Goal: Task Accomplishment & Management: Complete application form

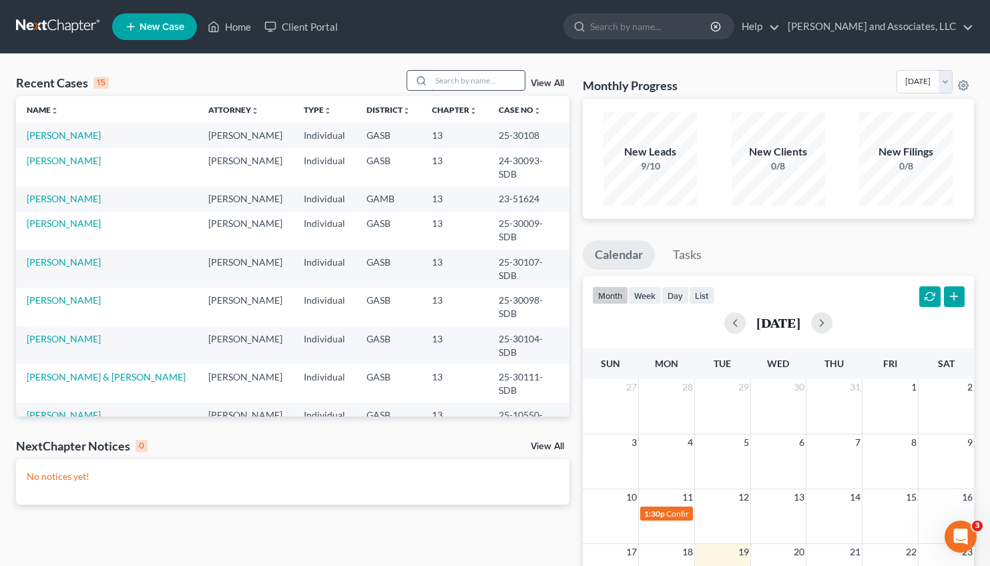
click at [436, 80] on input "search" at bounding box center [477, 80] width 93 height 19
type input "[PERSON_NAME]"
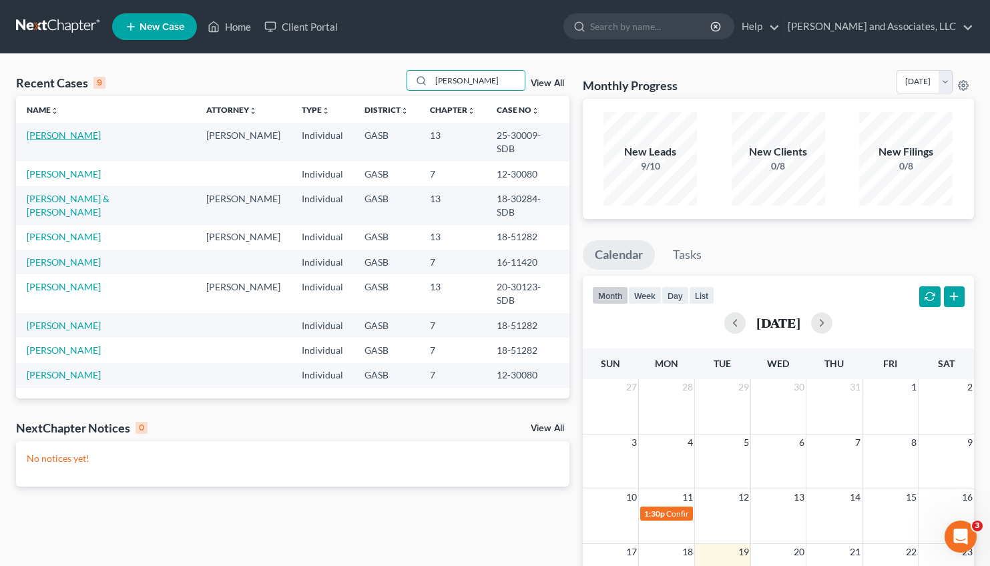
click at [70, 139] on link "[PERSON_NAME]" at bounding box center [64, 134] width 74 height 11
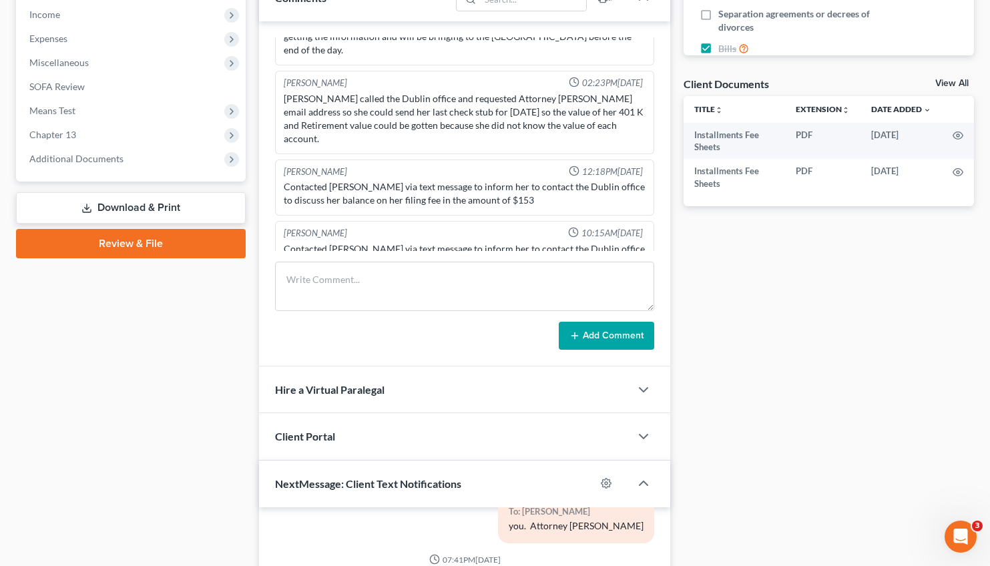
scroll to position [426, 0]
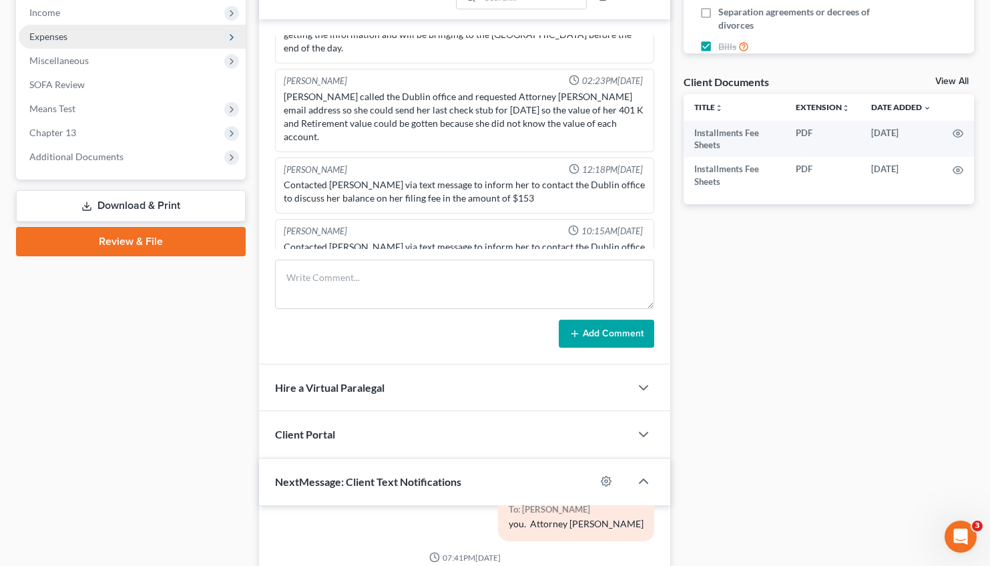
click at [60, 44] on span "Expenses" at bounding box center [132, 37] width 227 height 24
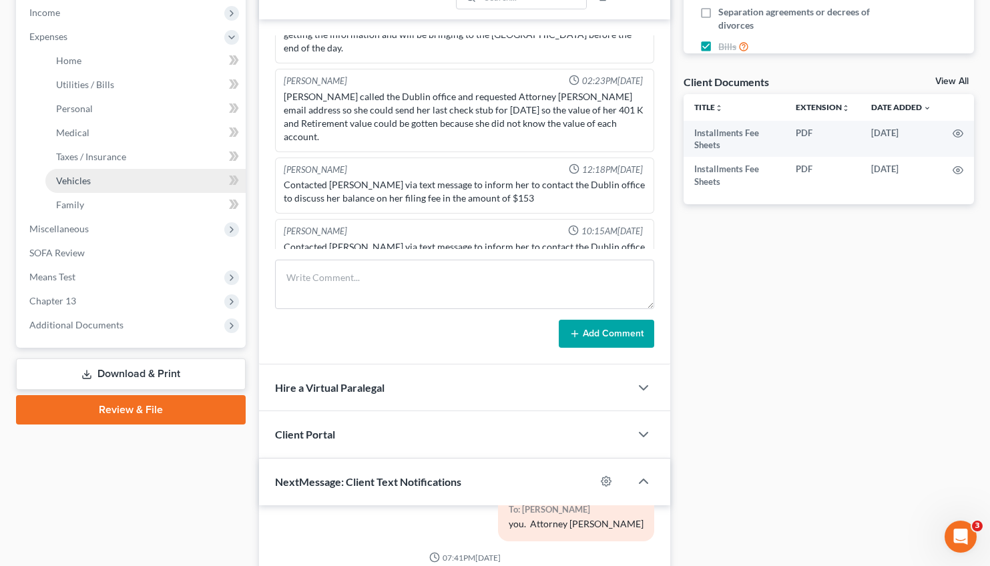
click at [84, 176] on span "Vehicles" at bounding box center [73, 180] width 35 height 11
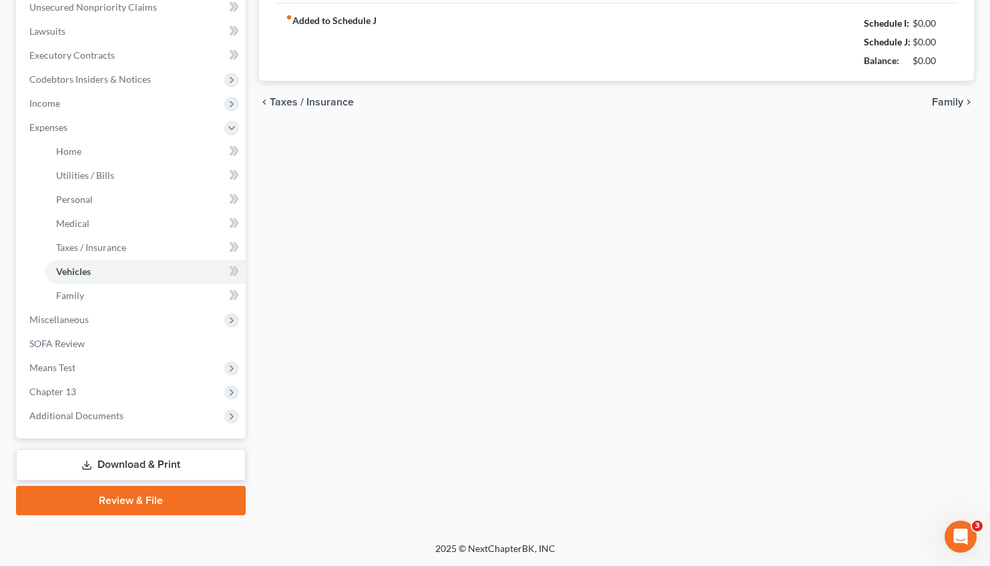
type input "135.00"
type input "200.00"
type input "0.00"
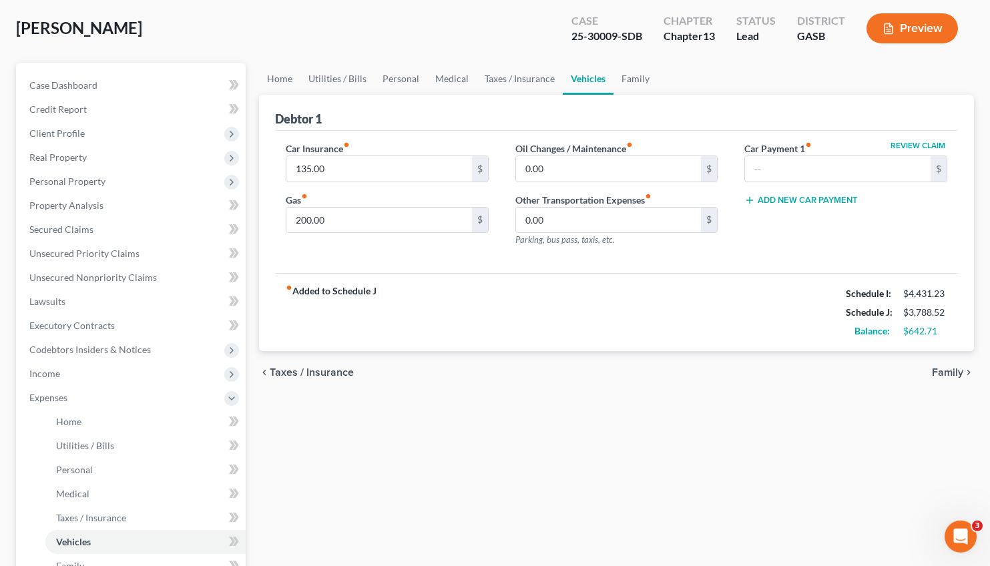
scroll to position [65, 0]
drag, startPoint x: 330, startPoint y: 166, endPoint x: 434, endPoint y: 200, distance: 109.3
click at [434, 182] on input "135.00" at bounding box center [379, 168] width 186 height 25
type input "361.96"
click at [402, 216] on input "200.00" at bounding box center [379, 220] width 186 height 25
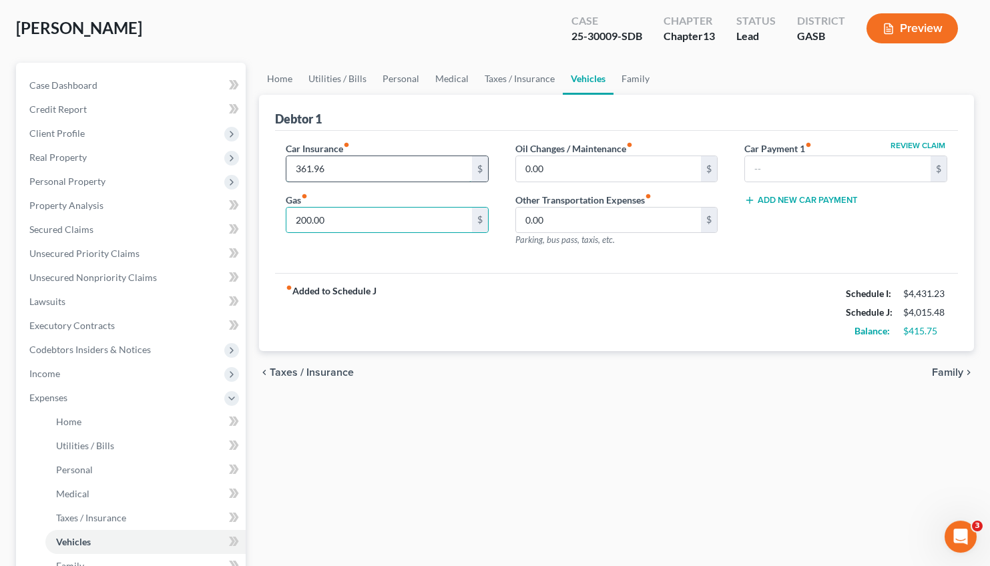
click at [380, 171] on input "361.96" at bounding box center [379, 168] width 186 height 25
click at [364, 220] on input "200.00" at bounding box center [379, 220] width 186 height 25
click at [356, 172] on input "361.96" at bounding box center [379, 168] width 186 height 25
click at [950, 371] on span "Family" at bounding box center [947, 372] width 31 height 11
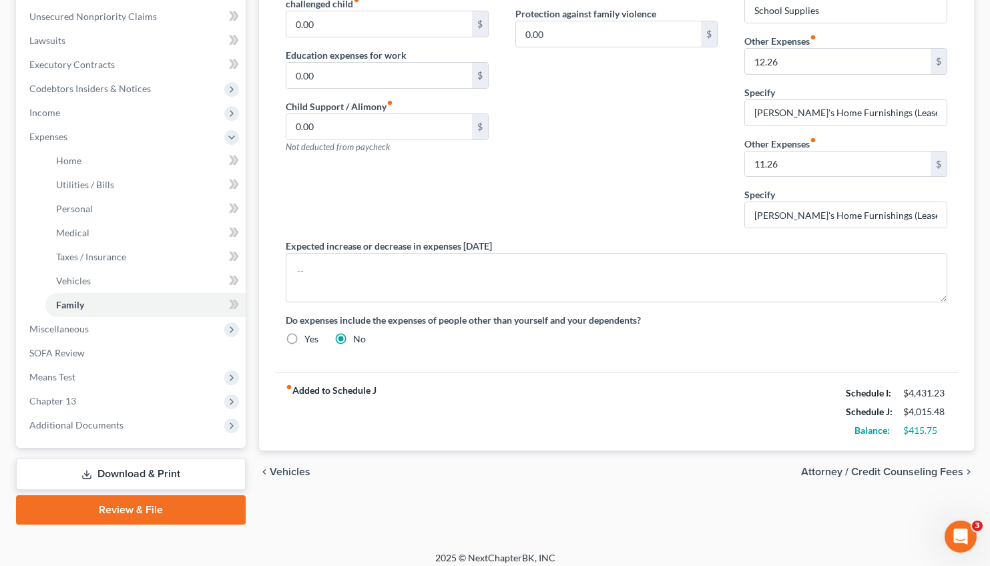
scroll to position [334, 0]
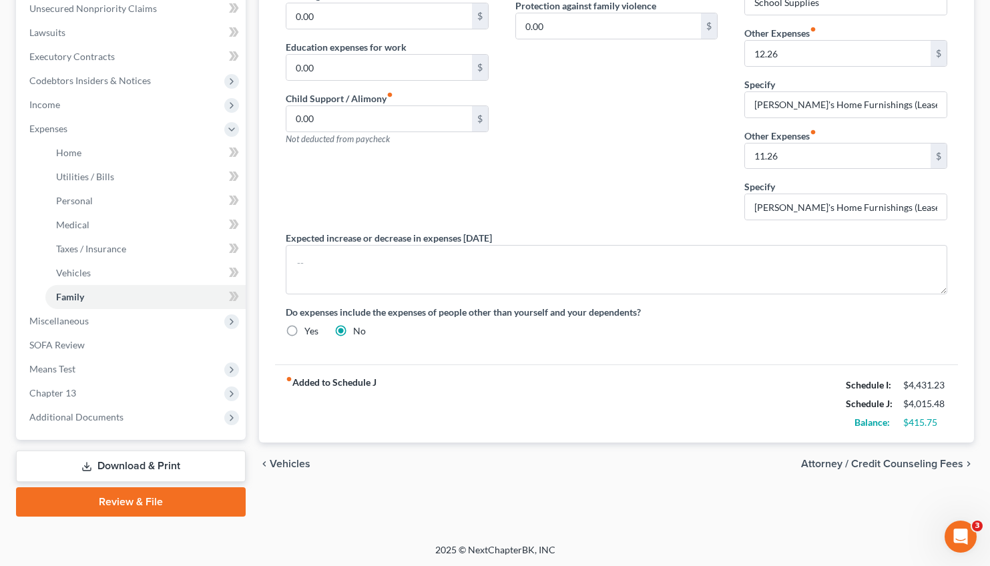
click at [918, 463] on span "Attorney / Credit Counseling Fees" at bounding box center [882, 464] width 162 height 11
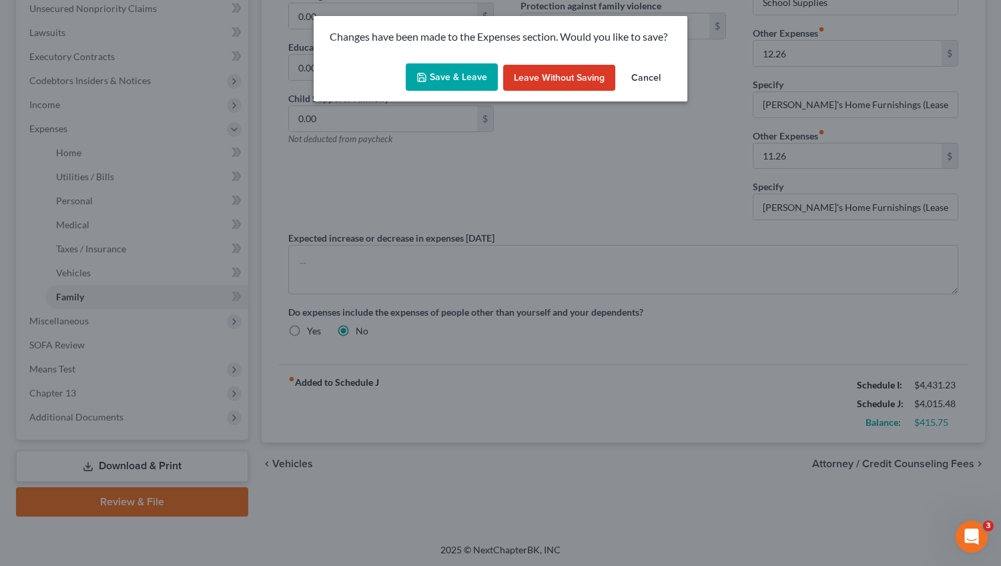
click at [436, 67] on button "Save & Leave" at bounding box center [452, 77] width 92 height 28
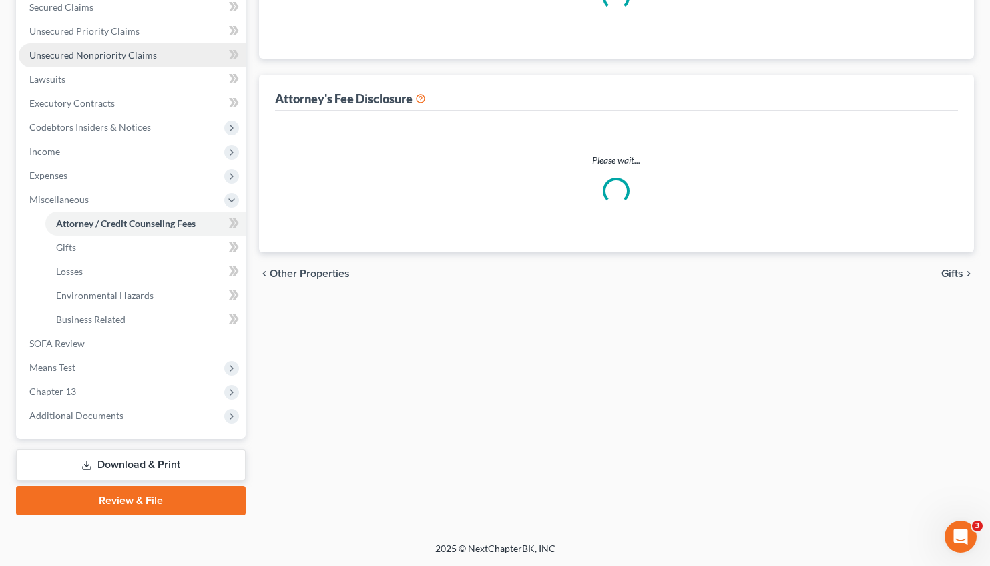
scroll to position [286, 0]
select select "0"
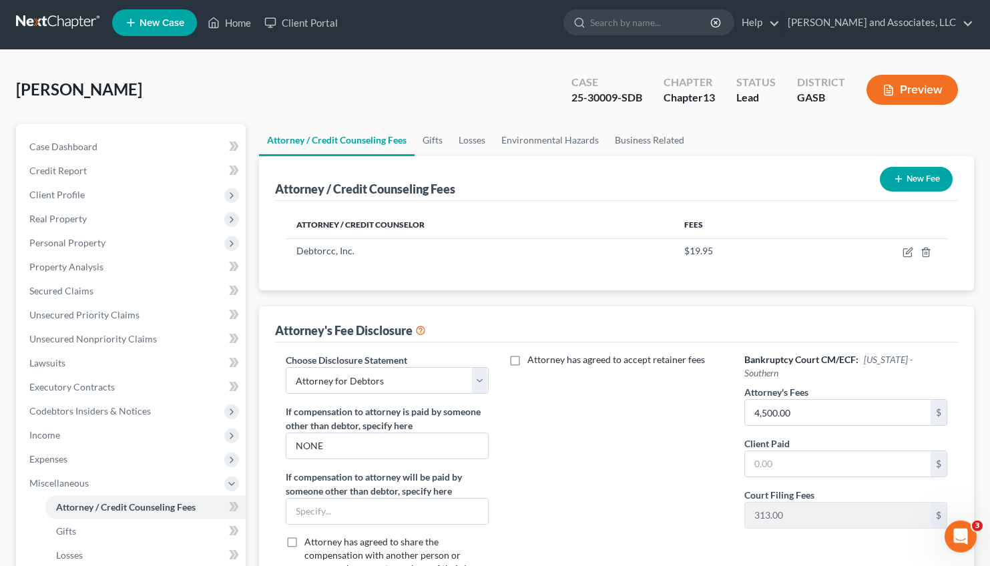
scroll to position [0, 0]
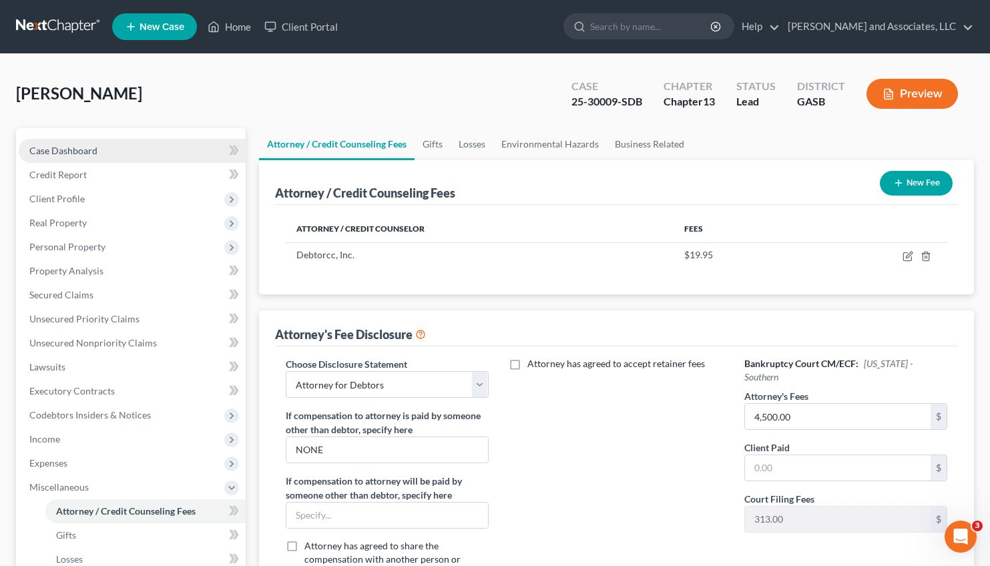
click at [91, 144] on link "Case Dashboard" at bounding box center [132, 151] width 227 height 24
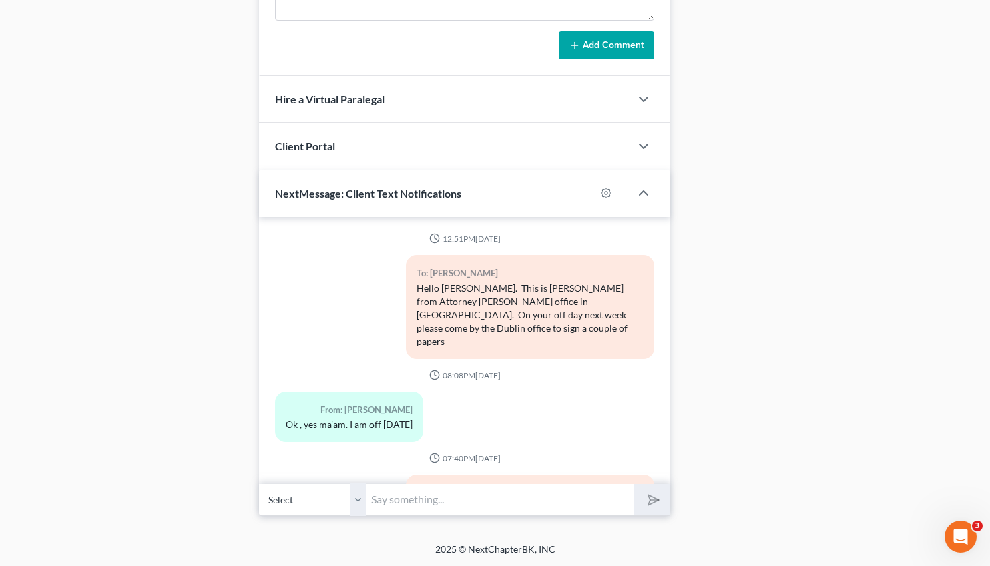
scroll to position [6590, 0]
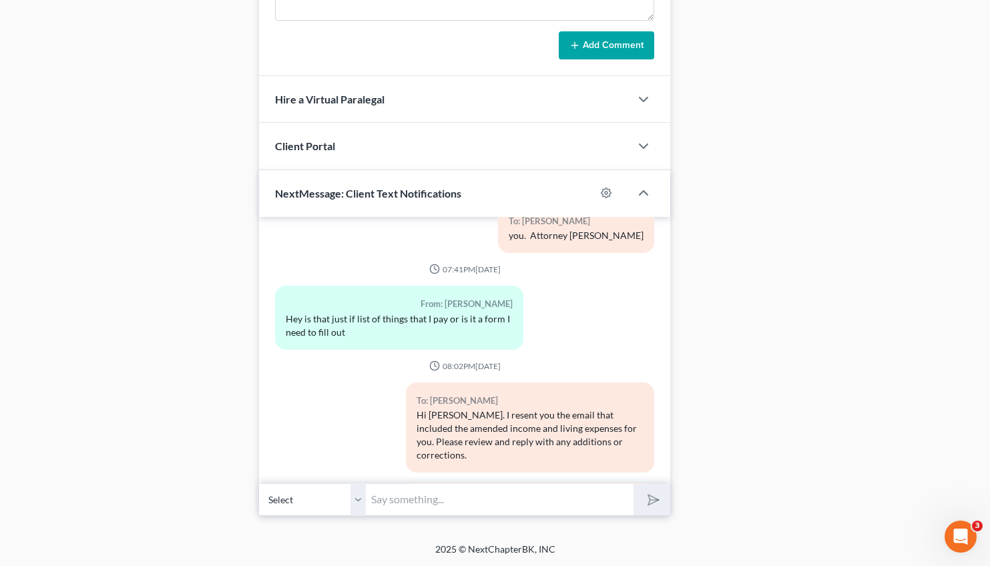
click at [413, 510] on input "text" at bounding box center [500, 499] width 268 height 33
drag, startPoint x: 497, startPoint y: 497, endPoint x: 471, endPoint y: 499, distance: 26.1
click at [471, 499] on input "Received. You have $33.00 remaining to spend." at bounding box center [500, 499] width 268 height 33
drag, startPoint x: 624, startPoint y: 502, endPoint x: 344, endPoint y: 509, distance: 279.7
click at [344, 509] on div "Select [PHONE_NUMBER] - [PERSON_NAME] Received. You actually have $131.00 remai…" at bounding box center [465, 499] width 412 height 31
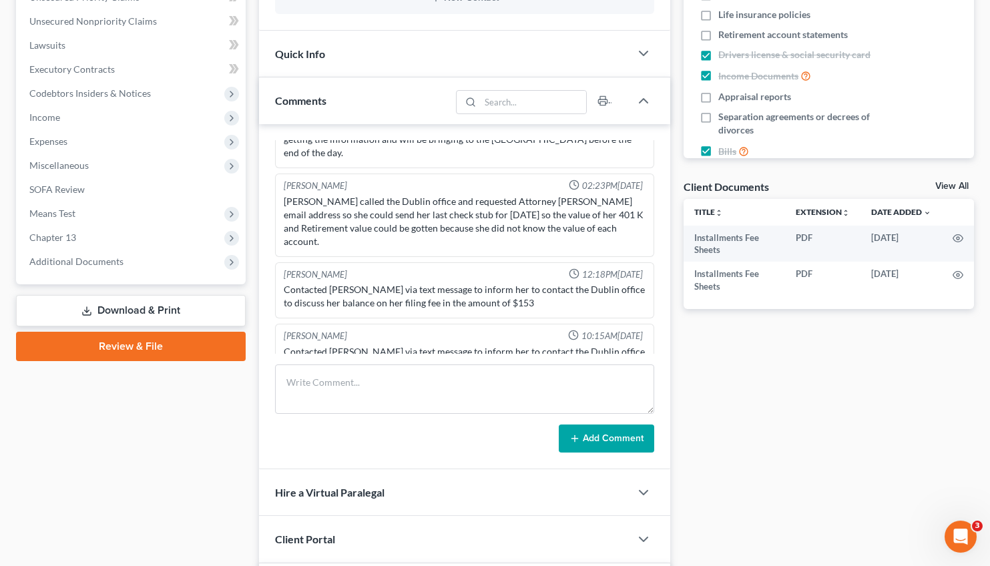
scroll to position [321, 0]
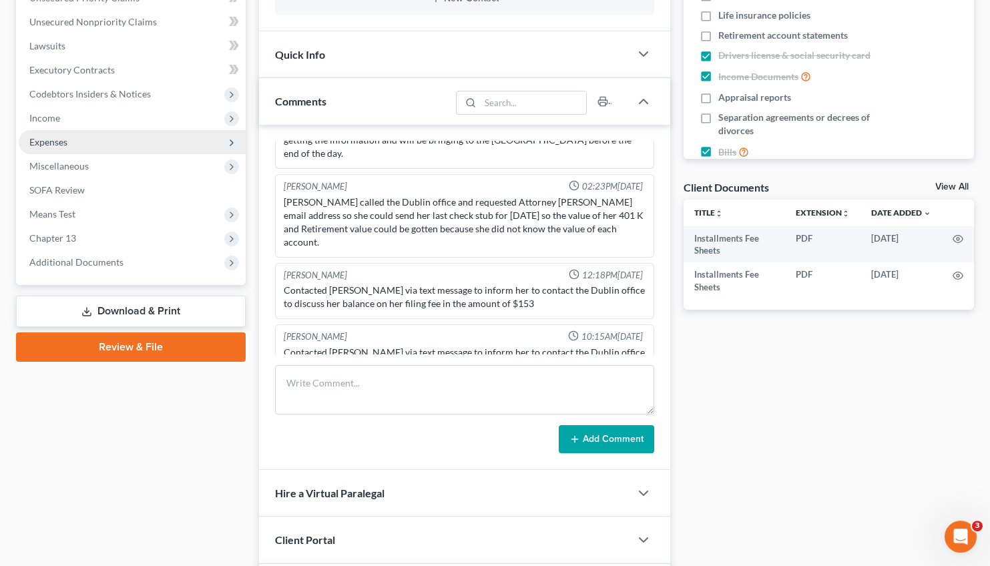
type input "d."
click at [53, 133] on span "Expenses" at bounding box center [132, 142] width 227 height 24
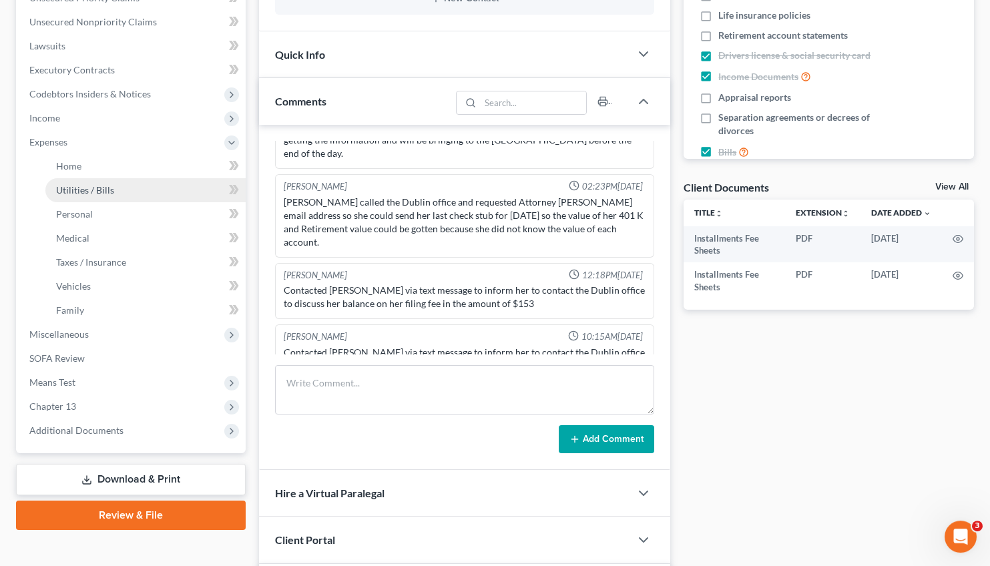
click at [85, 187] on span "Utilities / Bills" at bounding box center [85, 189] width 58 height 11
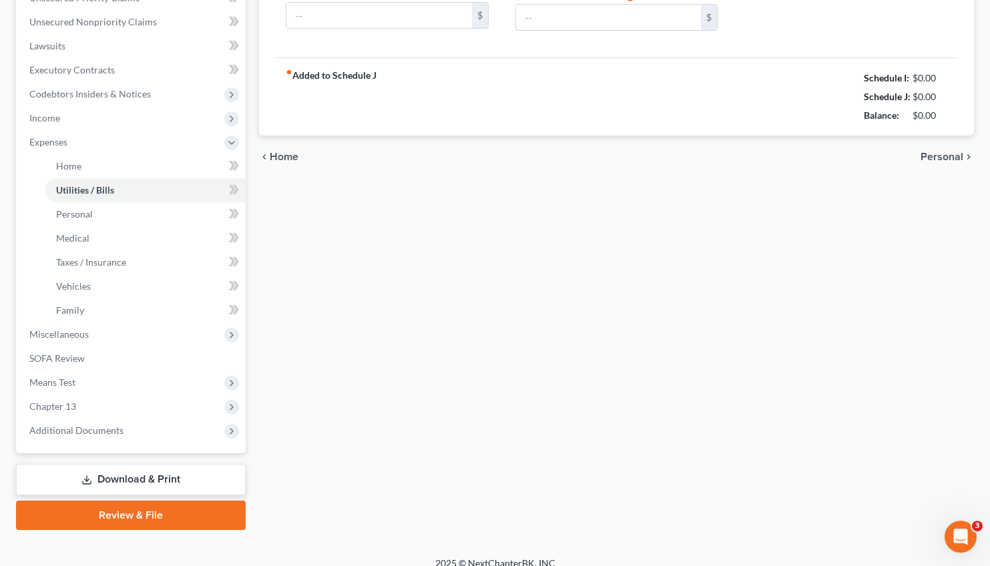
type input "325.00"
type input "85.00"
type input "0.00"
type input "245.00"
type input "150.00"
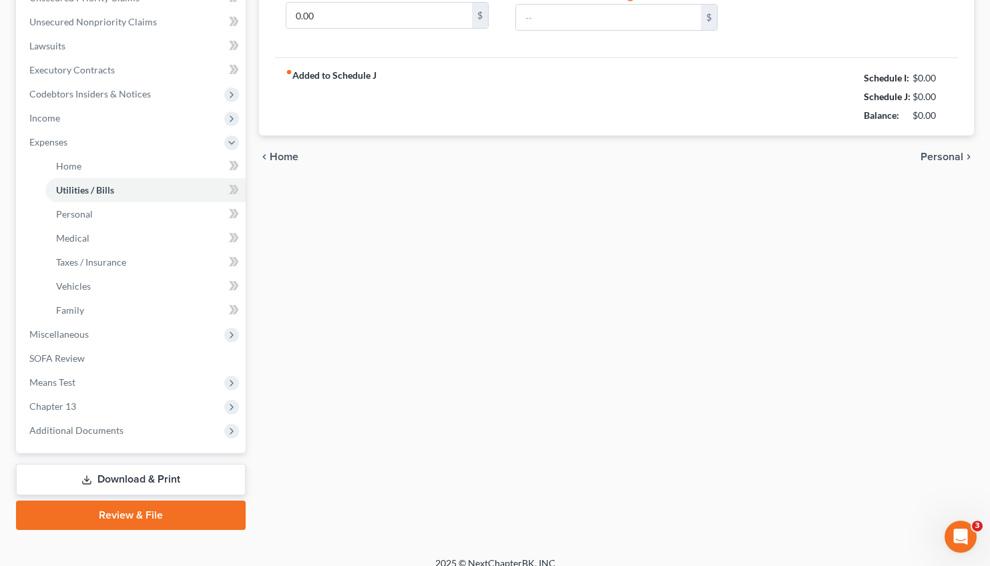
type input "0.00"
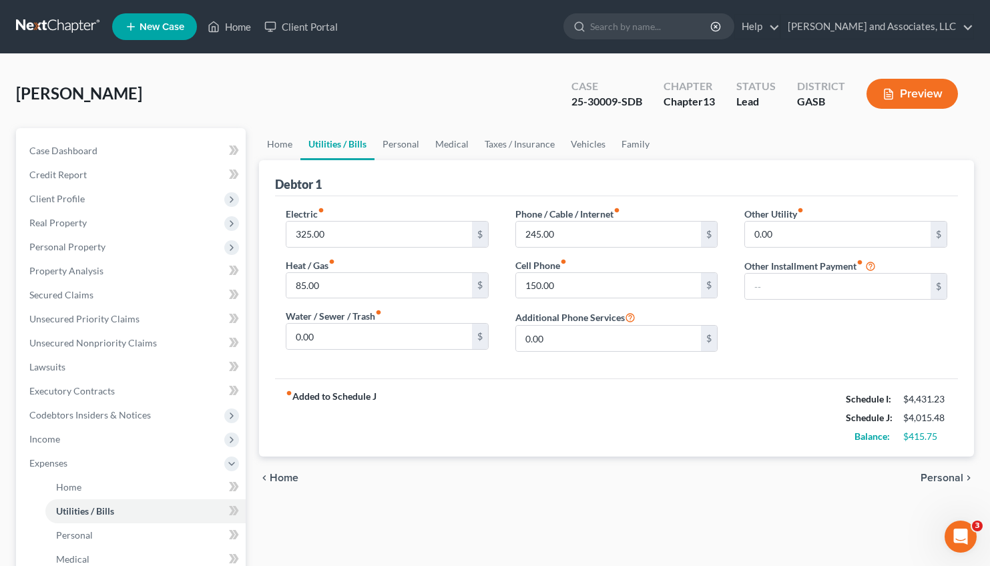
click at [944, 480] on span "Personal" at bounding box center [941, 478] width 43 height 11
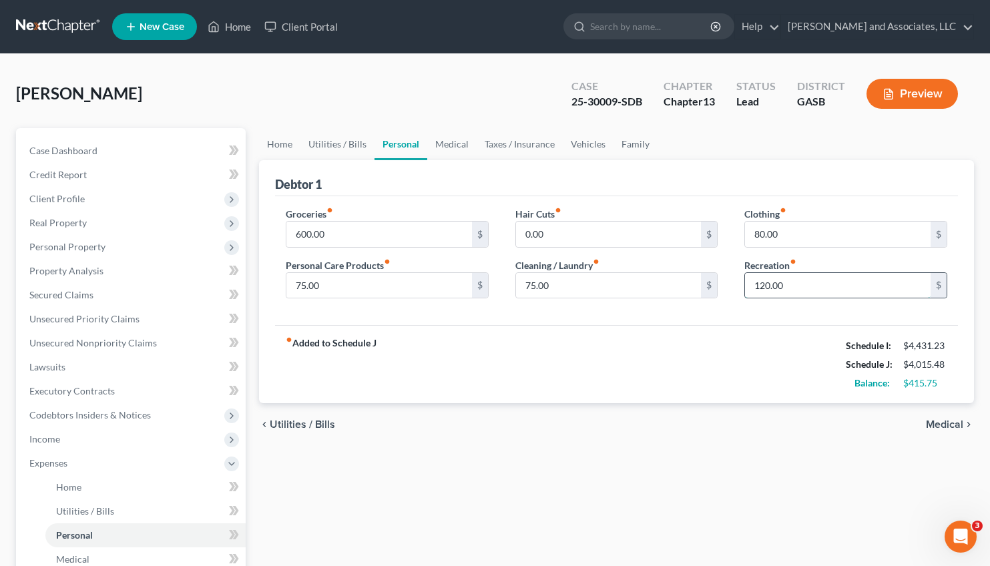
drag, startPoint x: 796, startPoint y: 284, endPoint x: 810, endPoint y: 282, distance: 14.8
click at [810, 282] on input "120.00" at bounding box center [838, 285] width 186 height 25
type input "45.00"
drag, startPoint x: 303, startPoint y: 282, endPoint x: 308, endPoint y: 287, distance: 7.6
click at [308, 287] on input "75.00" at bounding box center [379, 285] width 186 height 25
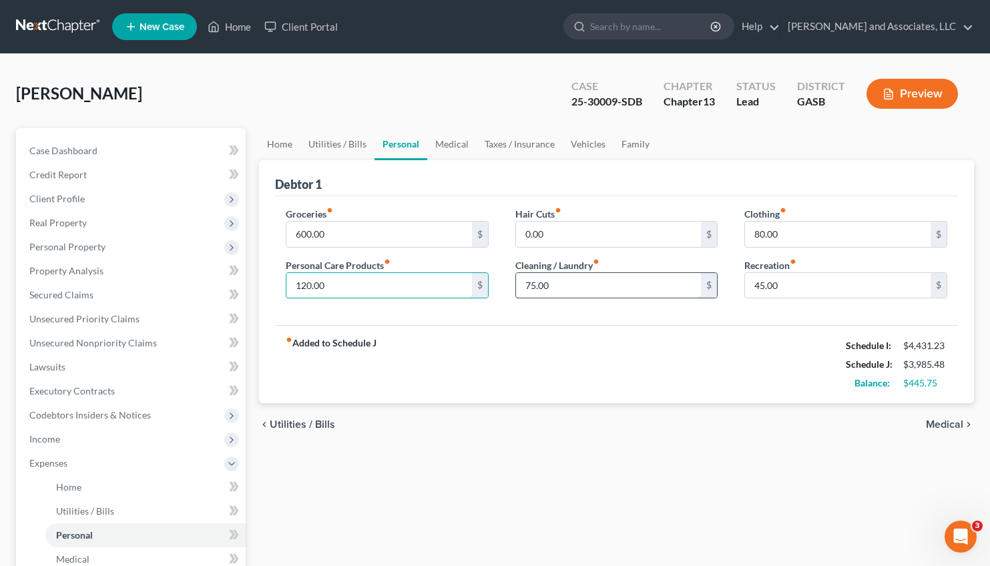
type input "120.00"
drag, startPoint x: 563, startPoint y: 286, endPoint x: 553, endPoint y: 284, distance: 10.8
click at [553, 284] on input "75.00" at bounding box center [609, 285] width 186 height 25
type input "120.00"
click at [295, 423] on span "Utilities / Bills" at bounding box center [302, 424] width 65 height 11
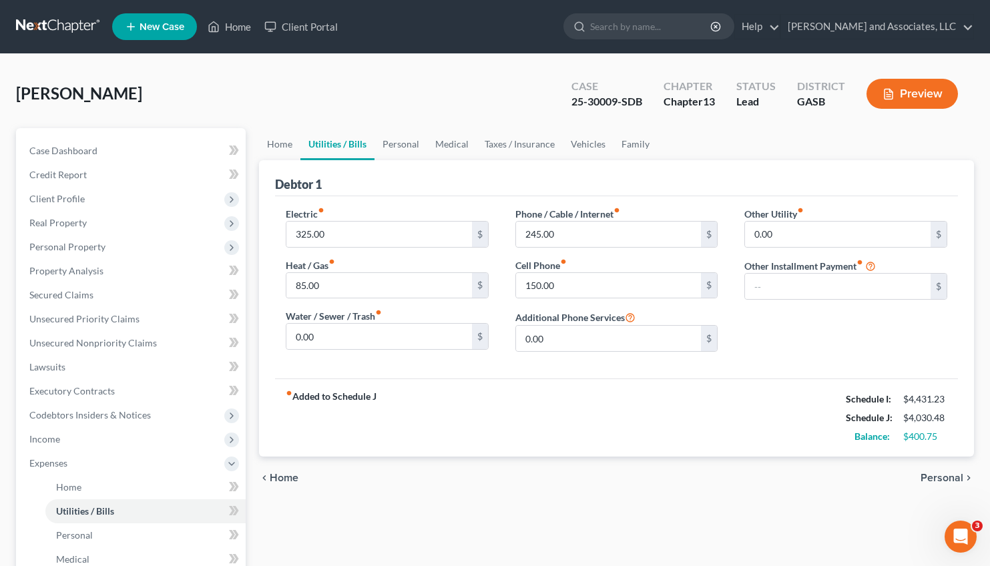
click at [278, 475] on span "Home" at bounding box center [284, 478] width 29 height 11
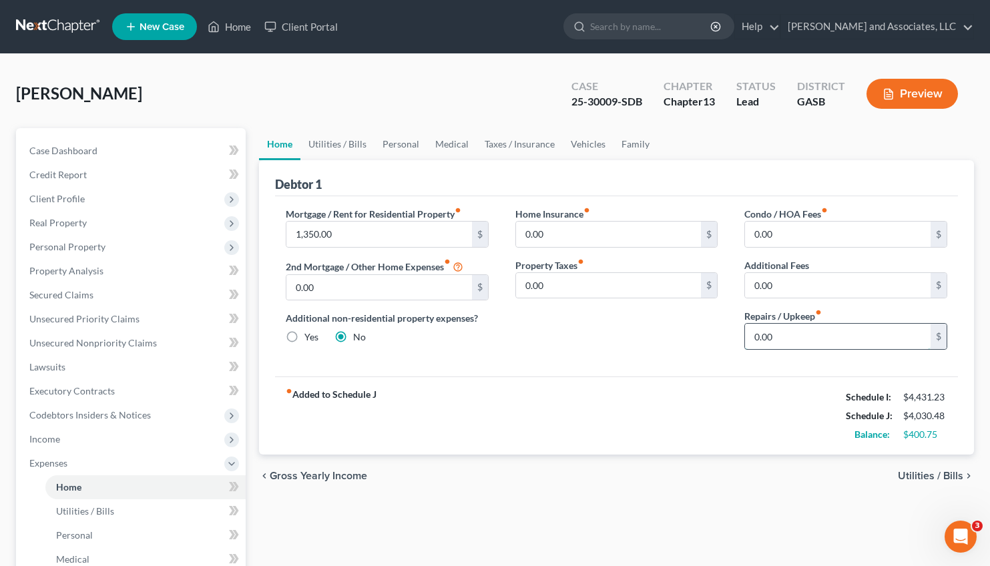
click at [775, 336] on input "0.00" at bounding box center [838, 336] width 186 height 25
click at [800, 332] on input "0.00" at bounding box center [838, 336] width 186 height 25
drag, startPoint x: 798, startPoint y: 332, endPoint x: 732, endPoint y: 345, distance: 67.3
click at [745, 345] on input "0.00" at bounding box center [838, 336] width 186 height 25
type input "18.00"
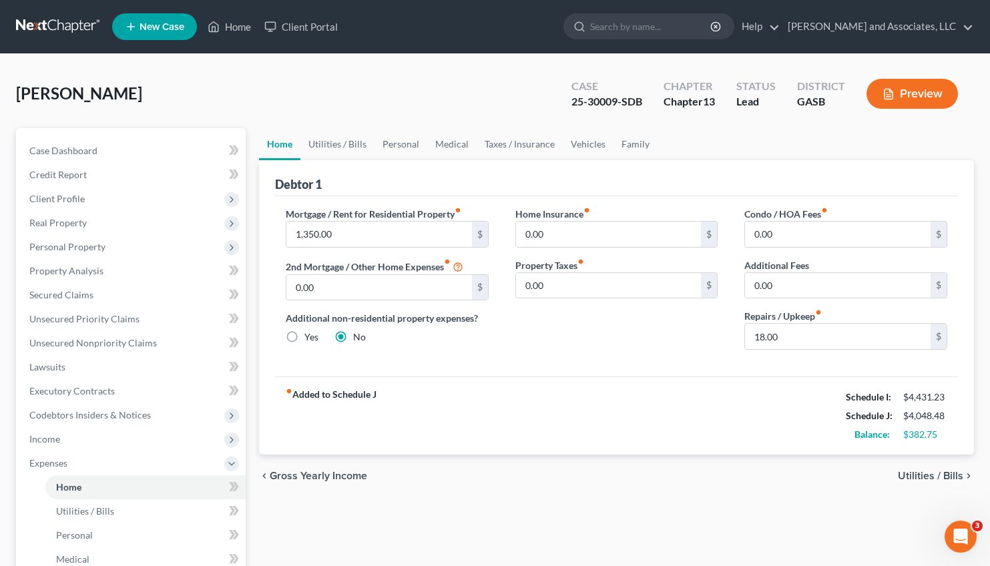
click at [932, 476] on span "Utilities / Bills" at bounding box center [930, 476] width 65 height 11
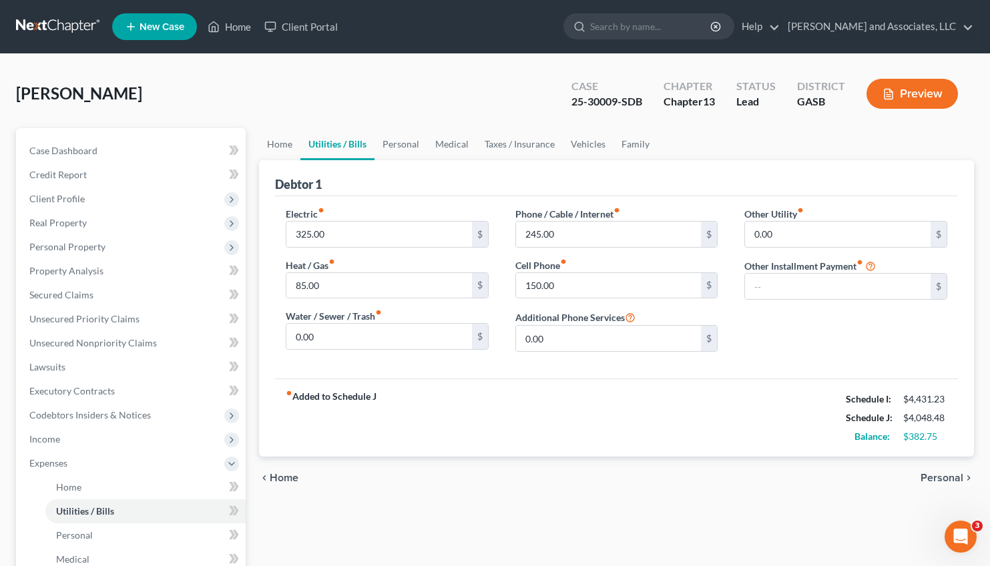
click at [942, 479] on span "Personal" at bounding box center [941, 478] width 43 height 11
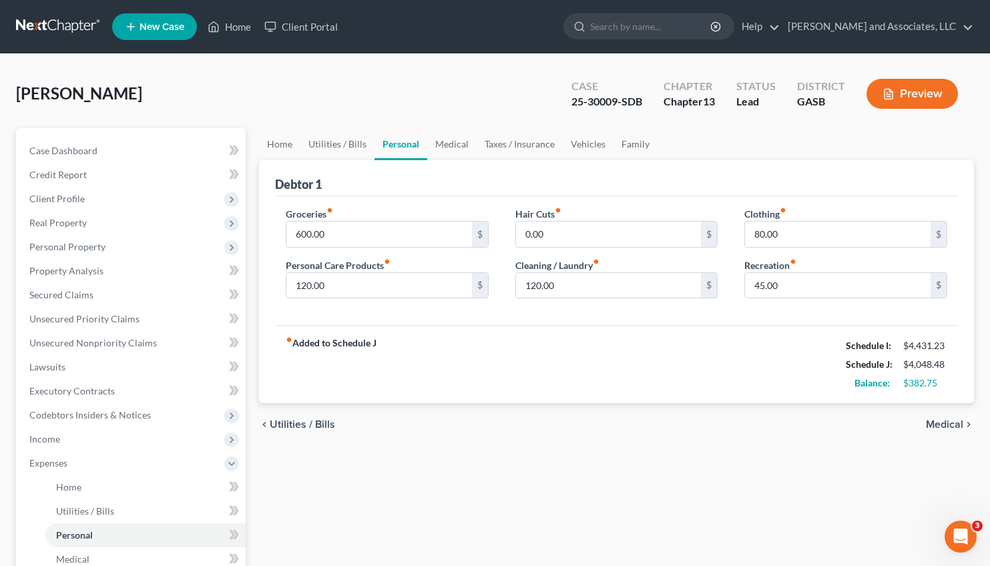
click at [942, 479] on div "Home Utilities / Bills Personal Medical Taxes / Insurance Vehicles Family Debto…" at bounding box center [616, 489] width 728 height 723
click at [936, 420] on span "Medical" at bounding box center [944, 424] width 37 height 11
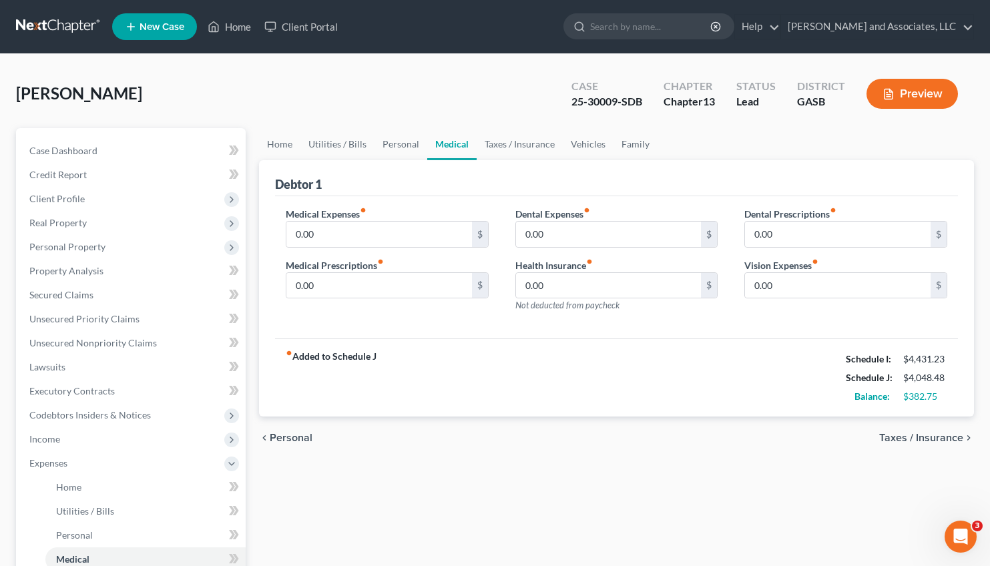
click at [919, 430] on div "chevron_left Personal Taxes / Insurance chevron_right" at bounding box center [616, 437] width 715 height 43
click at [916, 435] on span "Taxes / Insurance" at bounding box center [921, 437] width 84 height 11
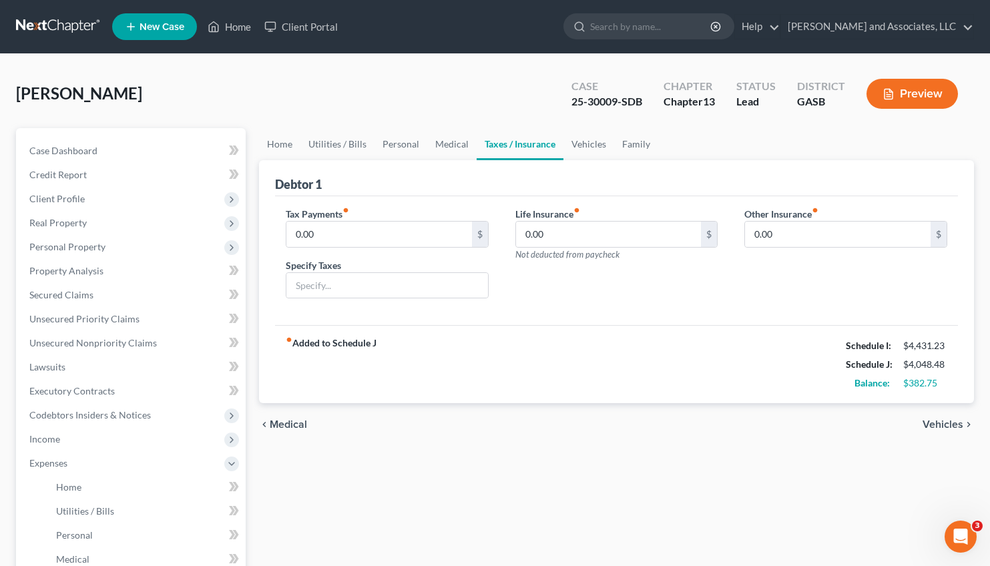
click at [945, 428] on span "Vehicles" at bounding box center [942, 424] width 41 height 11
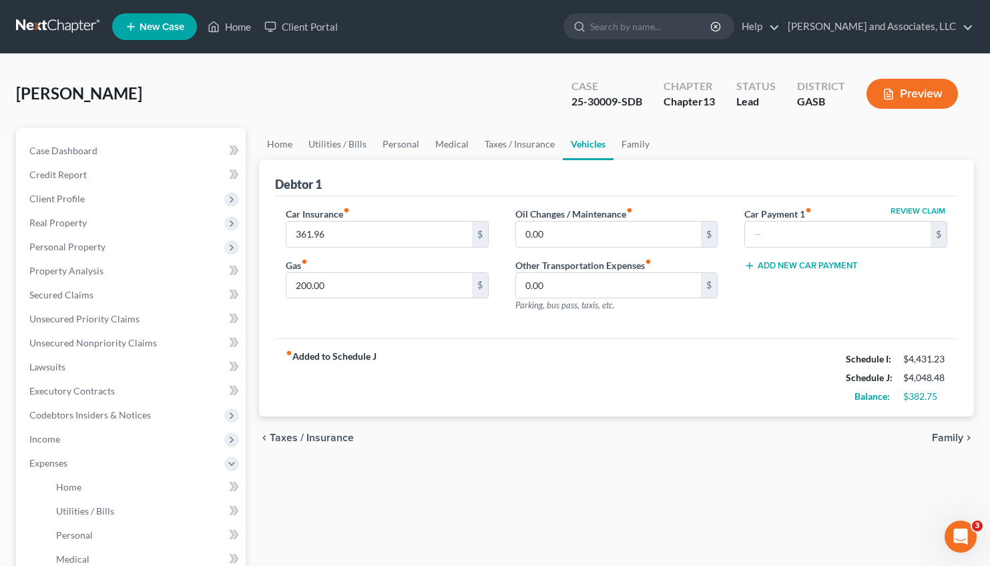
click at [944, 436] on span "Family" at bounding box center [947, 437] width 31 height 11
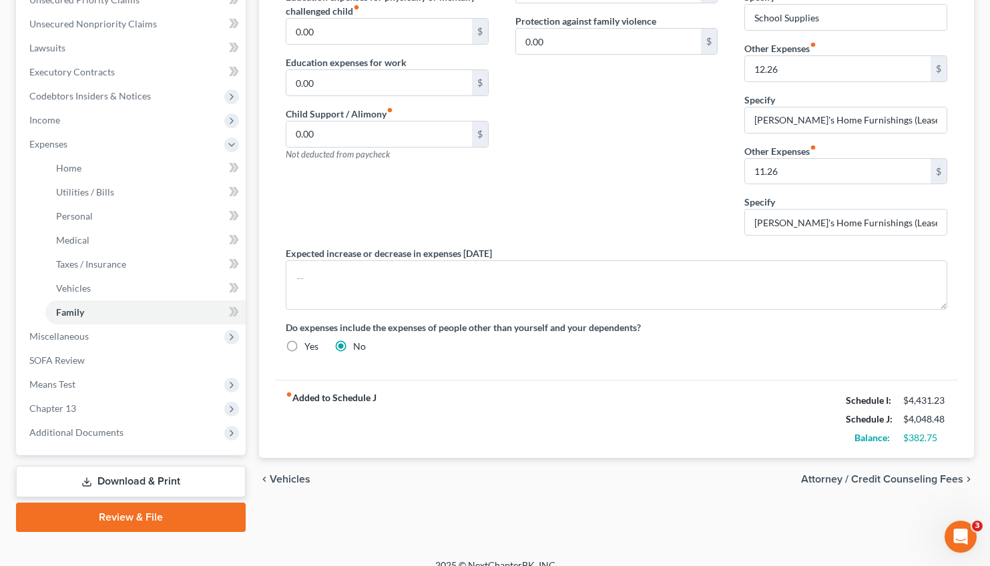
scroll to position [320, 0]
click at [906, 479] on span "Attorney / Credit Counseling Fees" at bounding box center [882, 478] width 162 height 11
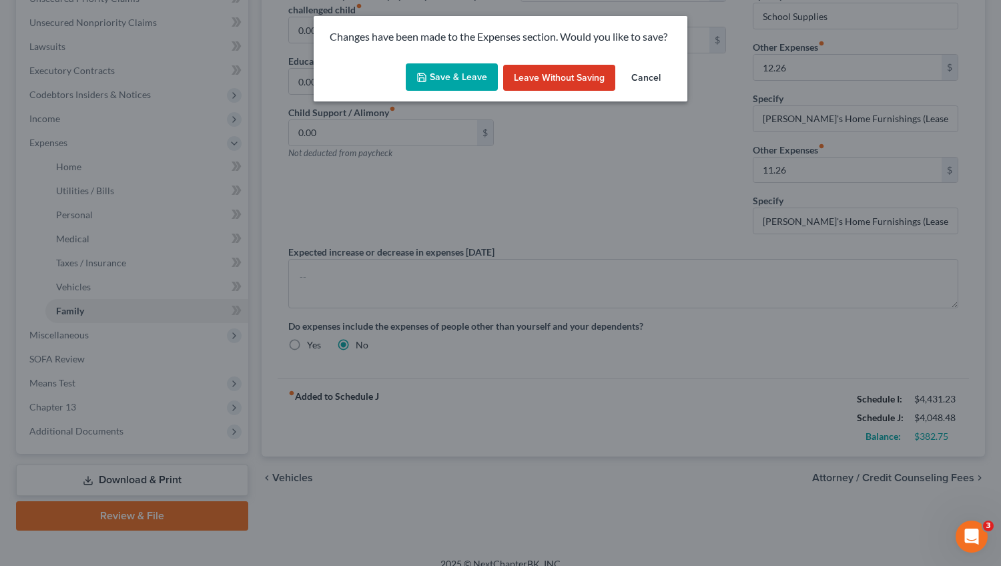
click at [455, 68] on button "Save & Leave" at bounding box center [452, 77] width 92 height 28
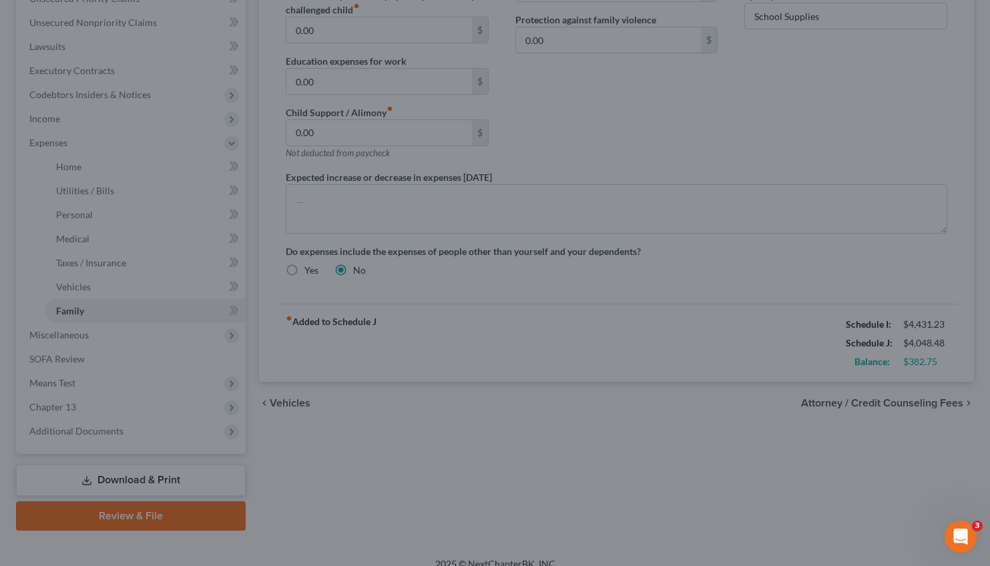
select select "0"
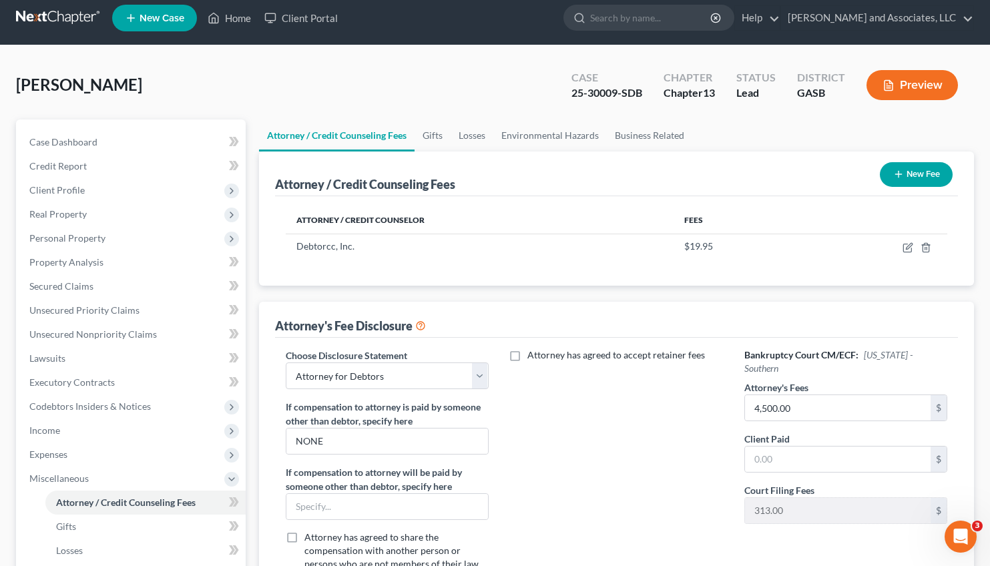
scroll to position [8, 0]
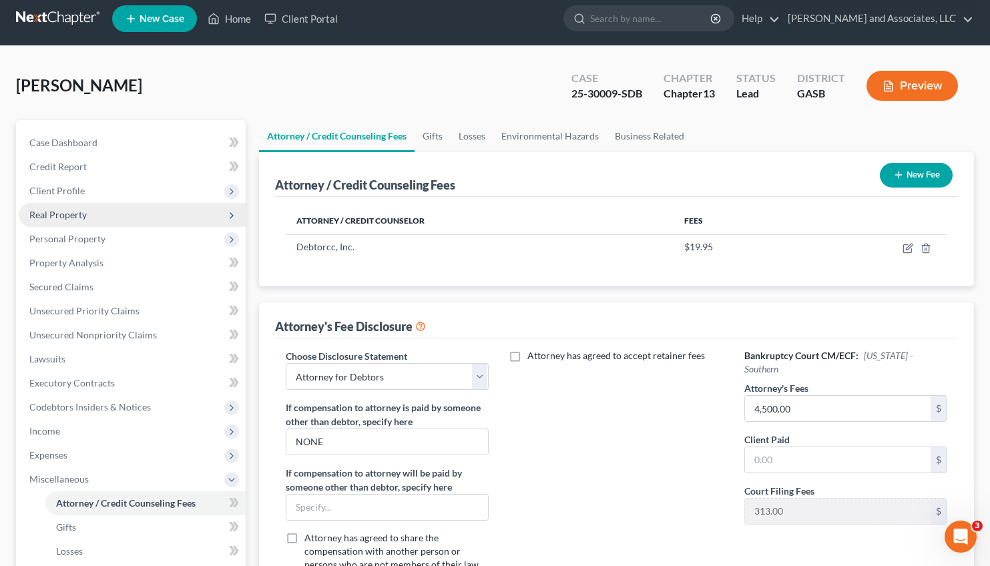
click at [65, 207] on span "Real Property" at bounding box center [132, 215] width 227 height 24
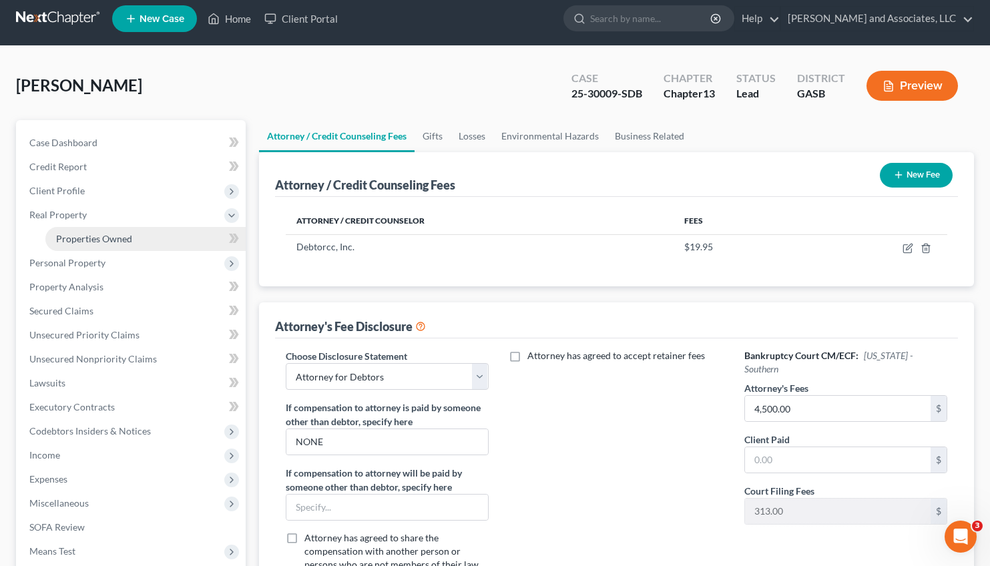
click at [103, 237] on span "Properties Owned" at bounding box center [94, 238] width 76 height 11
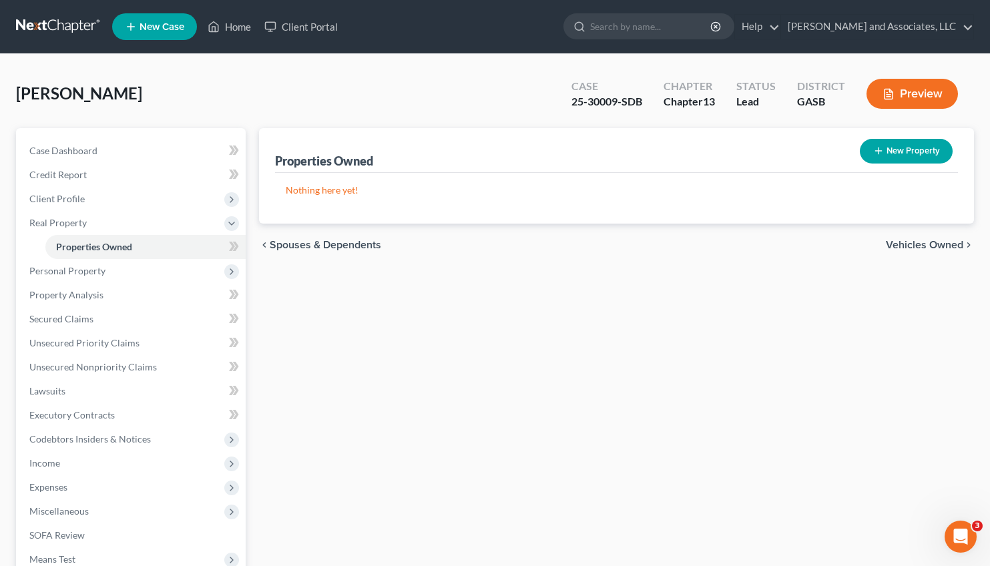
scroll to position [190, 0]
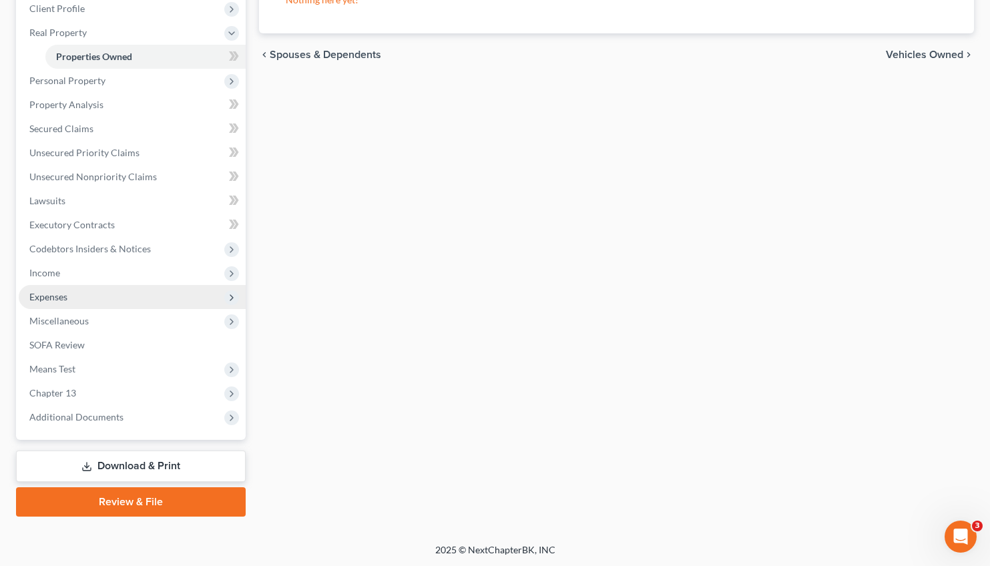
click at [60, 292] on span "Expenses" at bounding box center [48, 296] width 38 height 11
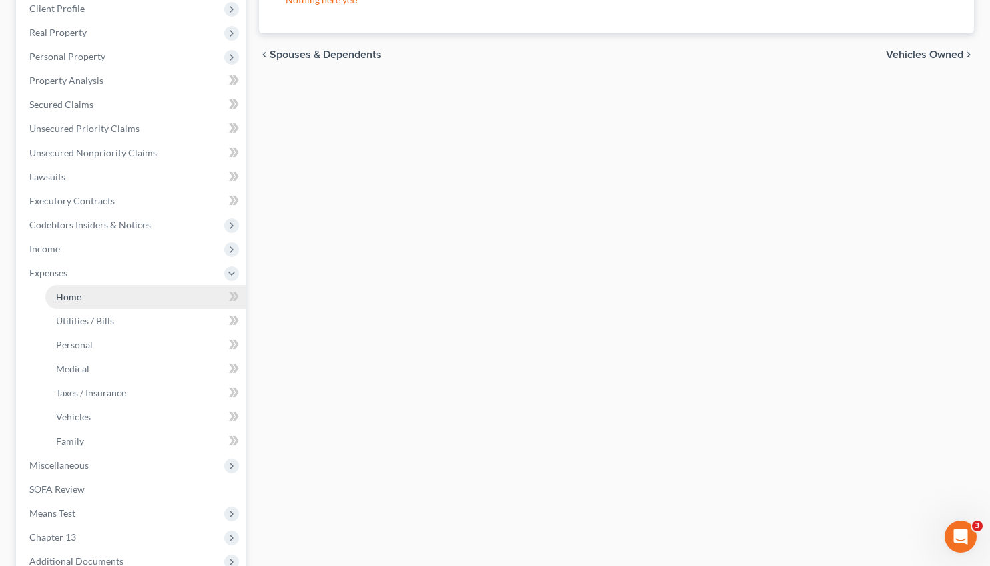
click at [81, 294] on link "Home" at bounding box center [145, 297] width 200 height 24
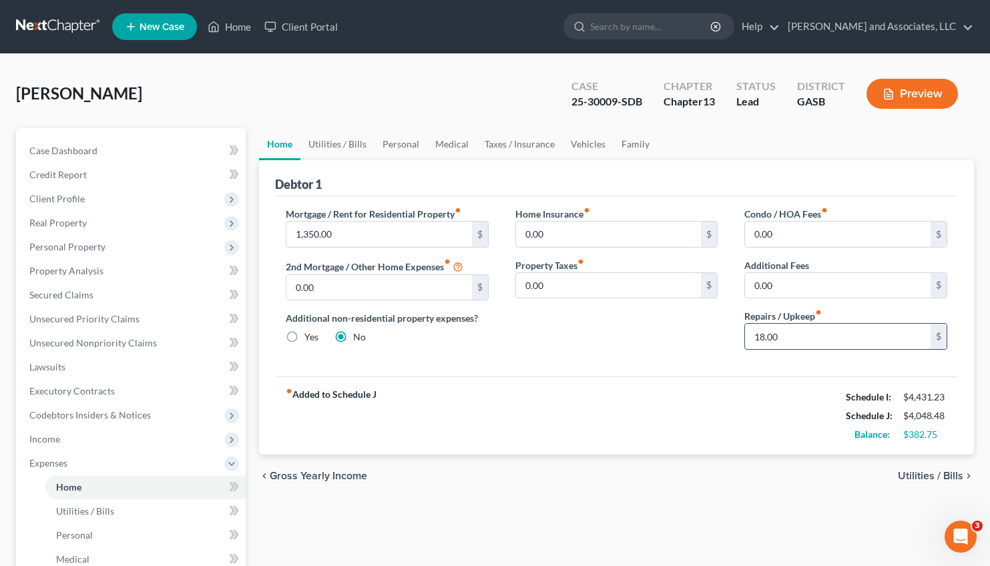
drag, startPoint x: 784, startPoint y: 332, endPoint x: 825, endPoint y: 336, distance: 40.9
click at [825, 336] on input "18.00" at bounding box center [838, 336] width 186 height 25
type input "0.00"
click at [912, 473] on span "Utilities / Bills" at bounding box center [930, 476] width 65 height 11
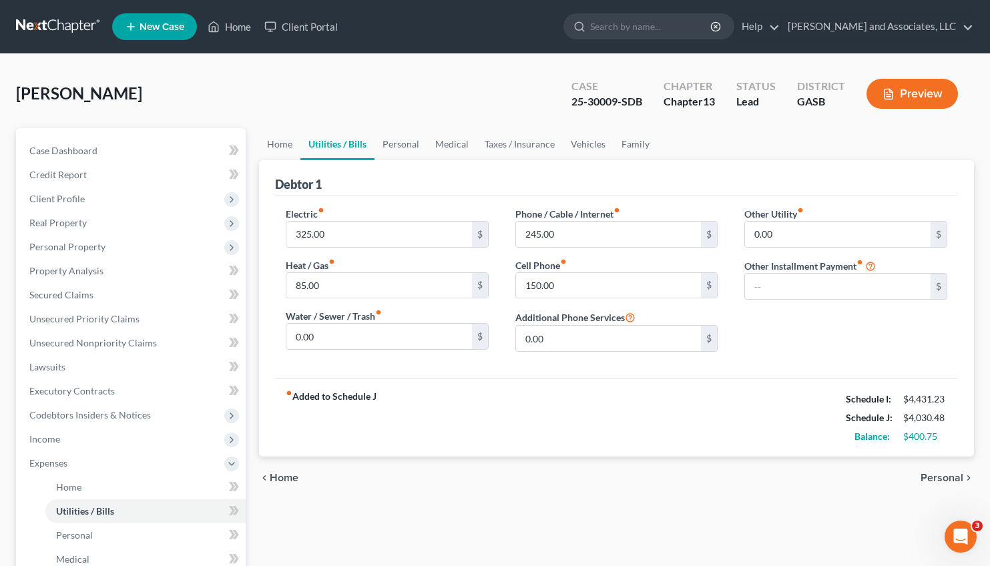
click at [915, 477] on div "chevron_left Home Personal chevron_right" at bounding box center [616, 478] width 715 height 43
click at [929, 477] on span "Personal" at bounding box center [941, 478] width 43 height 11
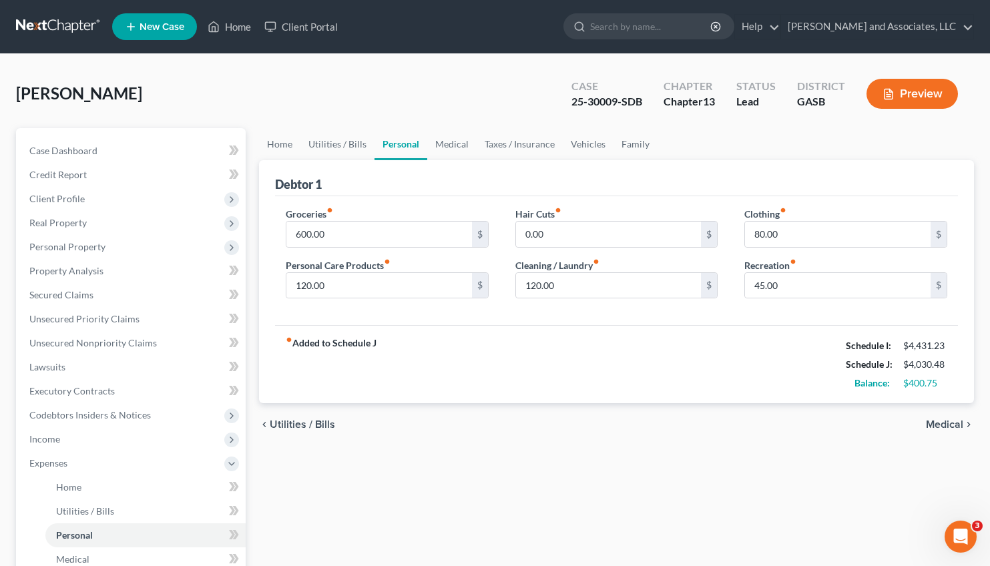
click at [940, 424] on span "Medical" at bounding box center [944, 424] width 37 height 11
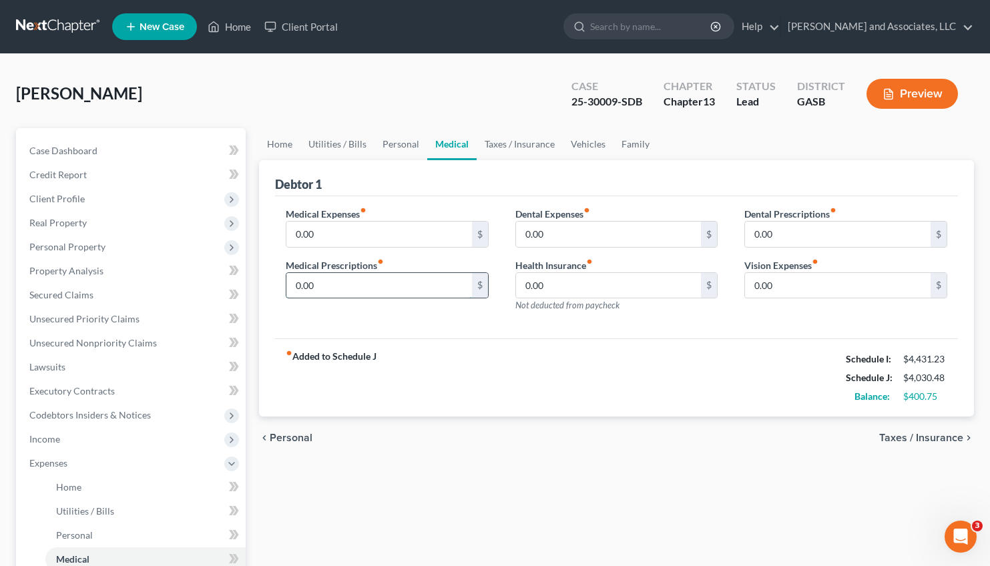
click at [320, 283] on input "0.00" at bounding box center [379, 285] width 186 height 25
type input "18.00"
click at [924, 437] on span "Taxes / Insurance" at bounding box center [921, 437] width 84 height 11
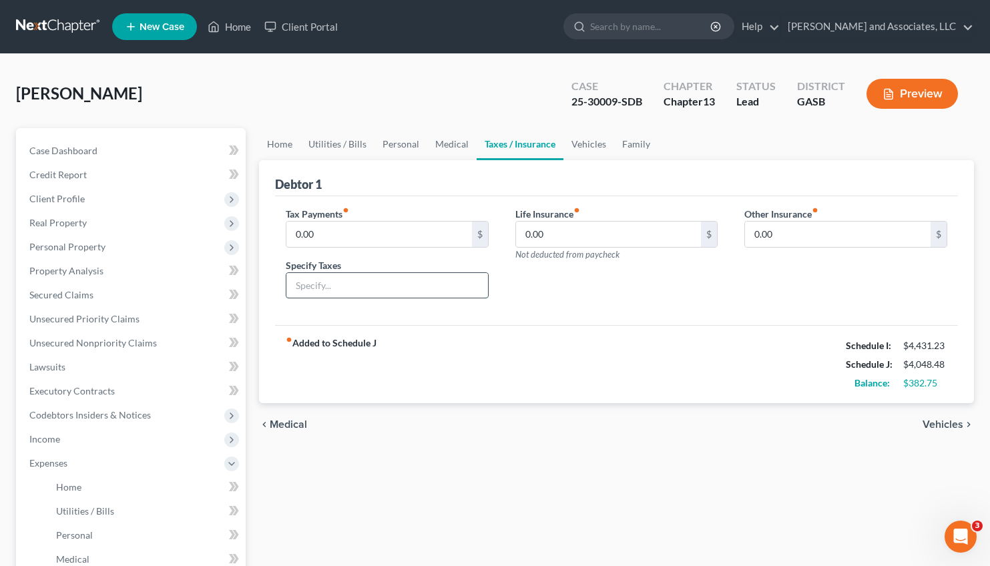
click at [317, 286] on input "text" at bounding box center [387, 285] width 202 height 25
type input "Ad Valorem"
drag, startPoint x: 326, startPoint y: 234, endPoint x: 300, endPoint y: 236, distance: 25.4
click at [300, 236] on input "0.00" at bounding box center [379, 234] width 186 height 25
type input "2.00"
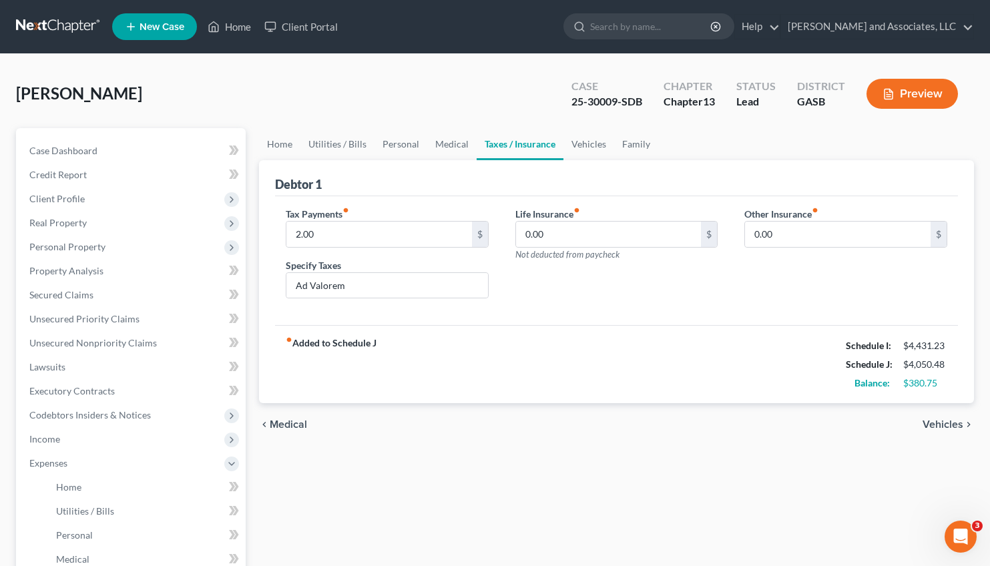
click at [284, 422] on span "Medical" at bounding box center [288, 424] width 37 height 11
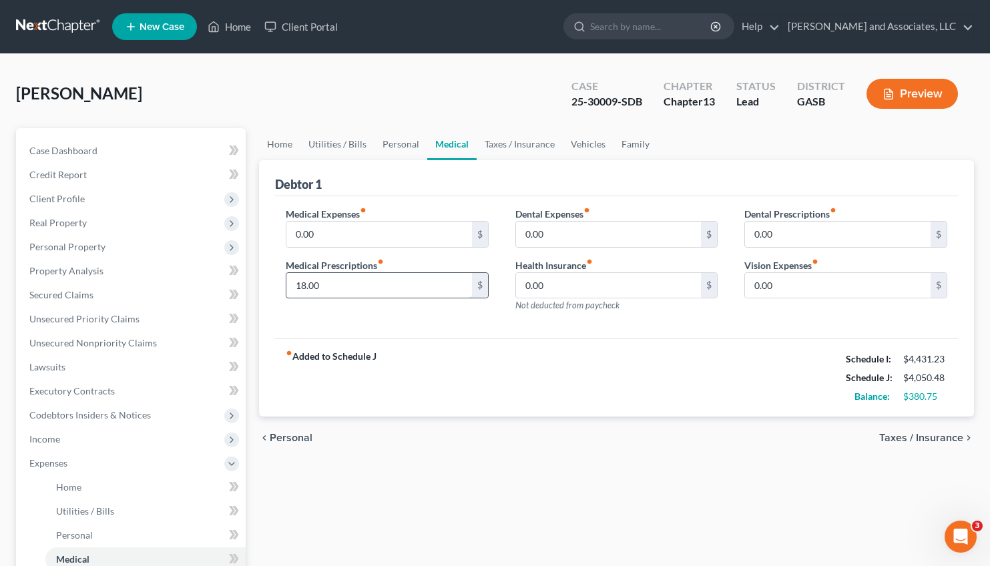
click at [306, 286] on input "18.00" at bounding box center [379, 285] width 186 height 25
click at [302, 285] on input "18.00" at bounding box center [379, 285] width 186 height 25
drag, startPoint x: 306, startPoint y: 286, endPoint x: 289, endPoint y: 288, distance: 17.6
click at [289, 288] on input "18.00" at bounding box center [379, 285] width 186 height 25
type input "25.00"
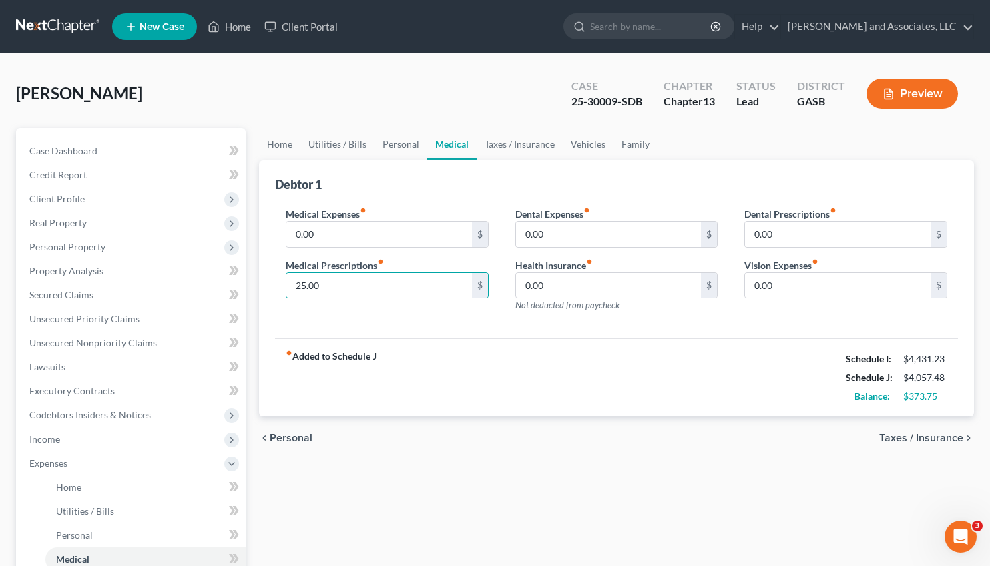
click at [915, 435] on span "Taxes / Insurance" at bounding box center [921, 437] width 84 height 11
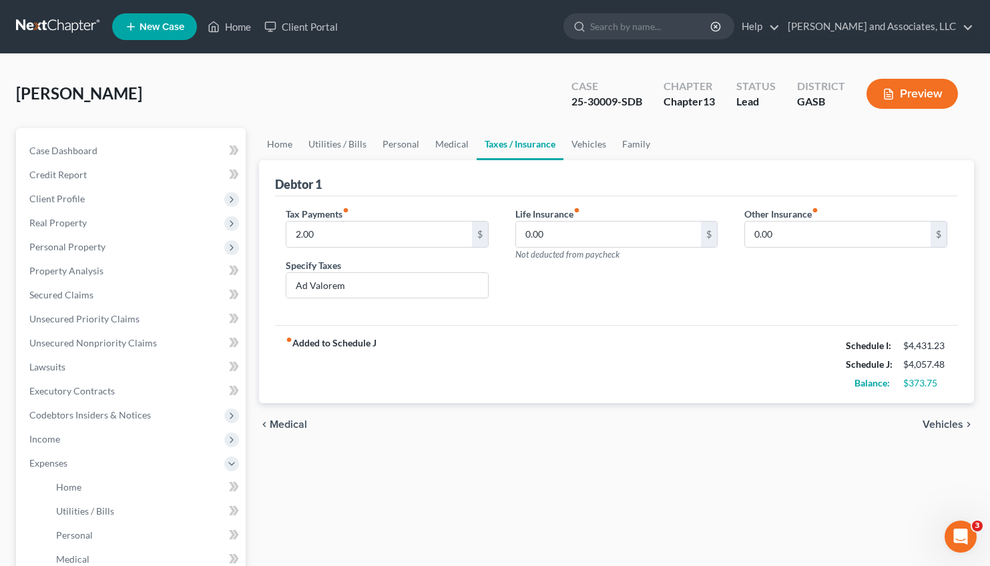
click at [284, 426] on span "Medical" at bounding box center [288, 424] width 37 height 11
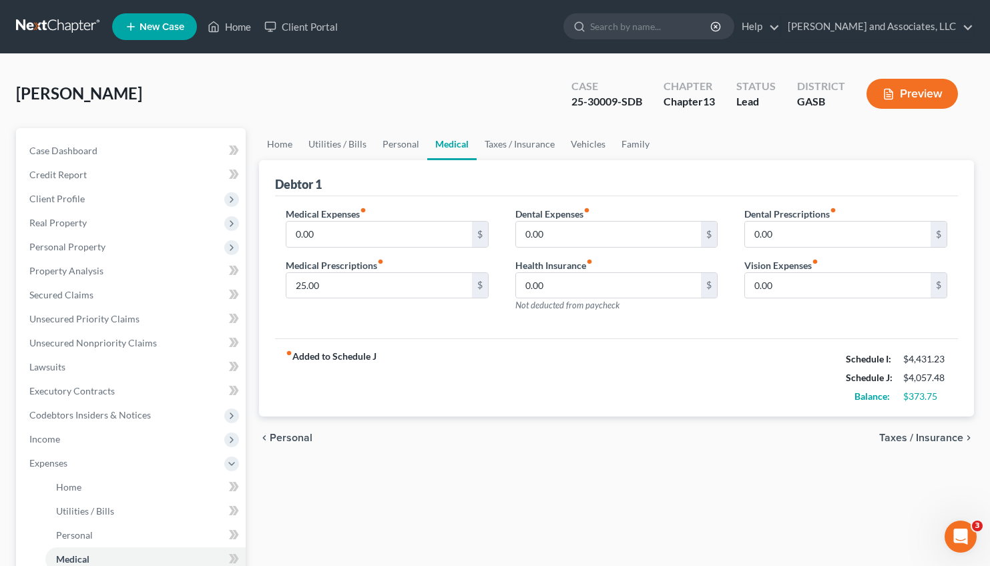
click at [291, 436] on span "Personal" at bounding box center [291, 437] width 43 height 11
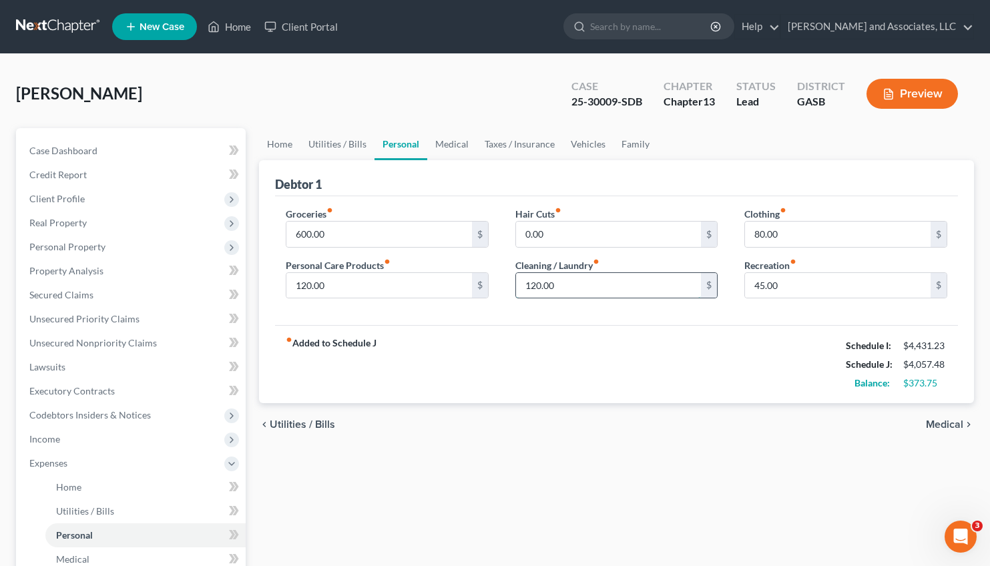
click at [541, 278] on input "120.00" at bounding box center [609, 285] width 186 height 25
click at [543, 286] on input "120.00" at bounding box center [609, 285] width 186 height 25
click at [539, 283] on input "120.00" at bounding box center [609, 285] width 186 height 25
drag, startPoint x: 540, startPoint y: 284, endPoint x: 518, endPoint y: 284, distance: 22.0
click at [518, 284] on input "111.00" at bounding box center [609, 285] width 186 height 25
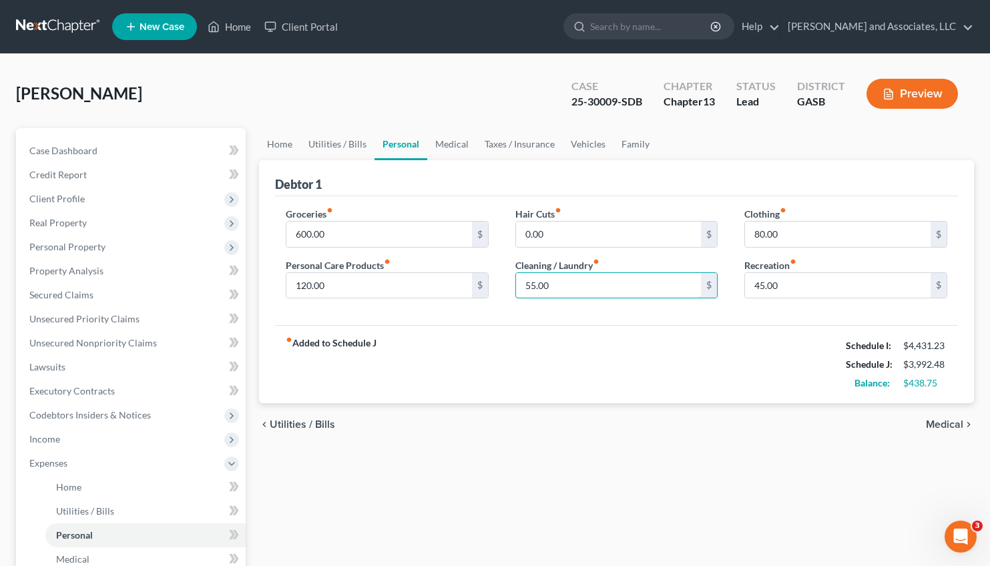
type input "55.00"
click at [947, 426] on span "Medical" at bounding box center [944, 424] width 37 height 11
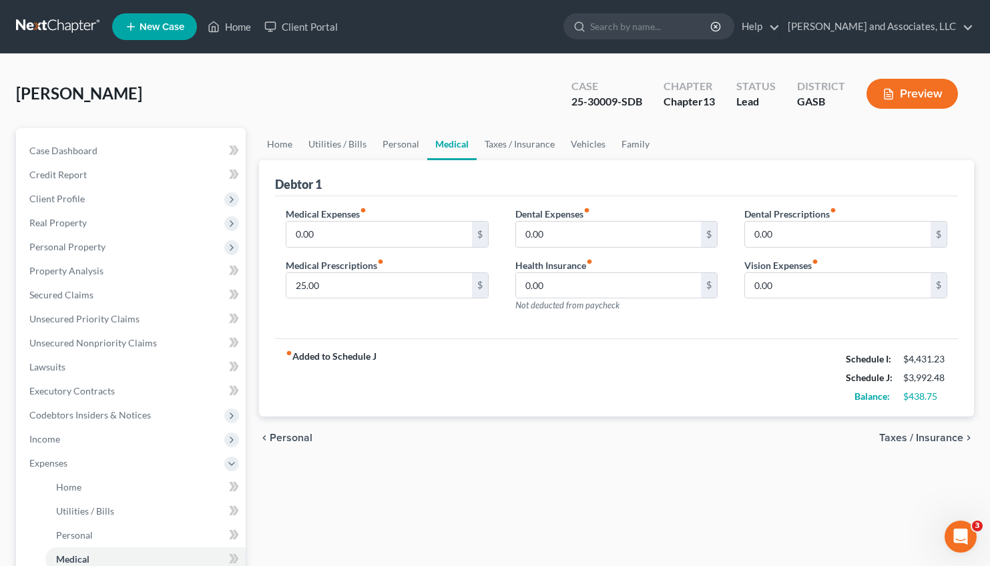
click at [920, 436] on span "Taxes / Insurance" at bounding box center [921, 437] width 84 height 11
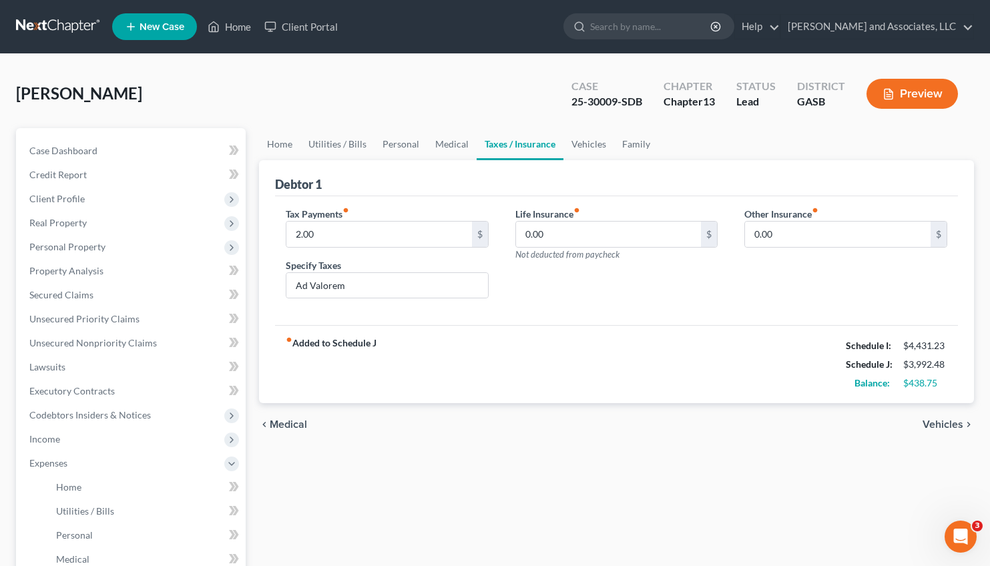
click at [936, 420] on span "Vehicles" at bounding box center [942, 424] width 41 height 11
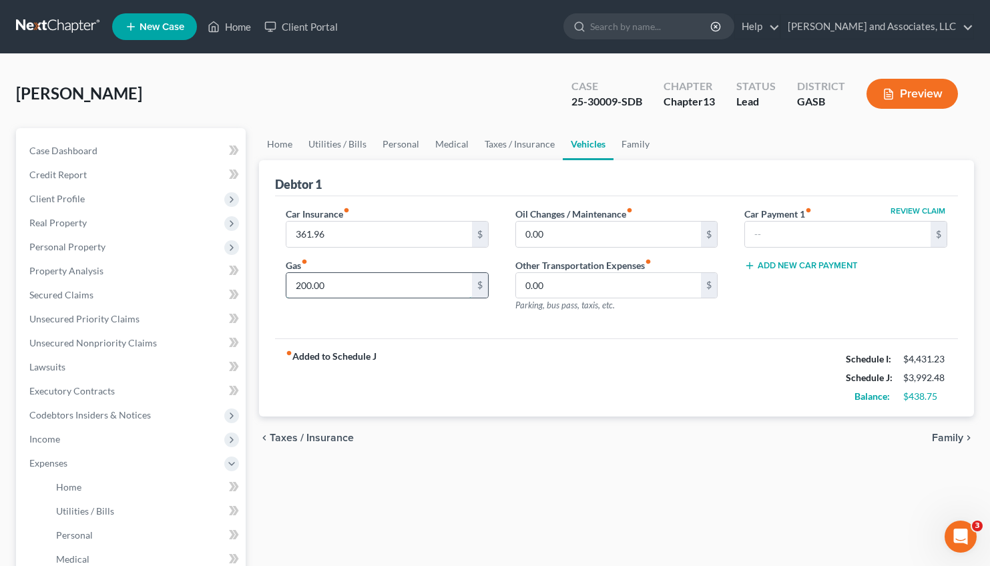
click at [308, 287] on input "200.00" at bounding box center [379, 285] width 186 height 25
click at [305, 285] on input "200.00" at bounding box center [379, 285] width 186 height 25
type input "220.00"
click at [946, 438] on span "Family" at bounding box center [947, 437] width 31 height 11
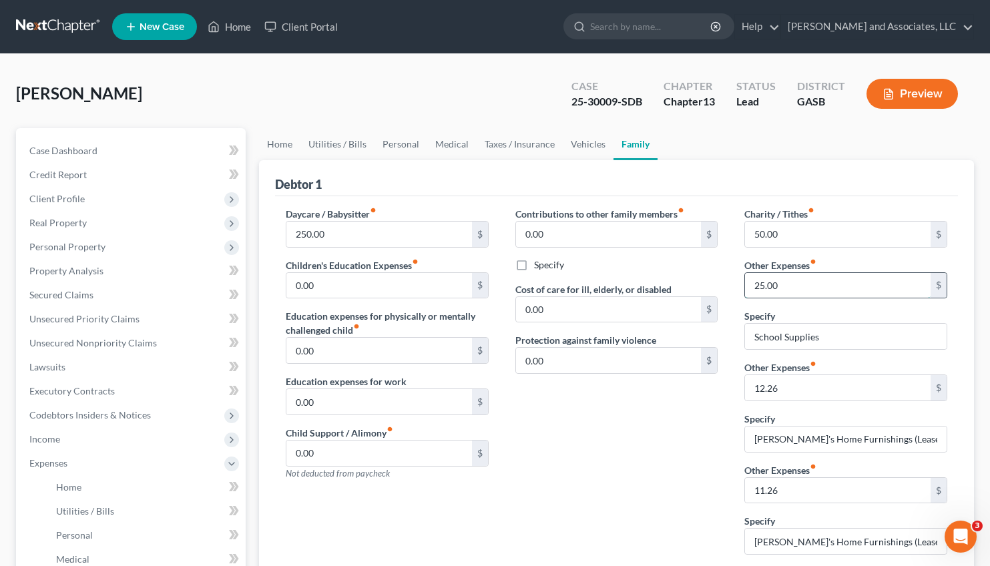
click at [762, 286] on input "25.00" at bounding box center [838, 285] width 186 height 25
click at [766, 282] on input "25.00" at bounding box center [838, 285] width 186 height 25
type input "0"
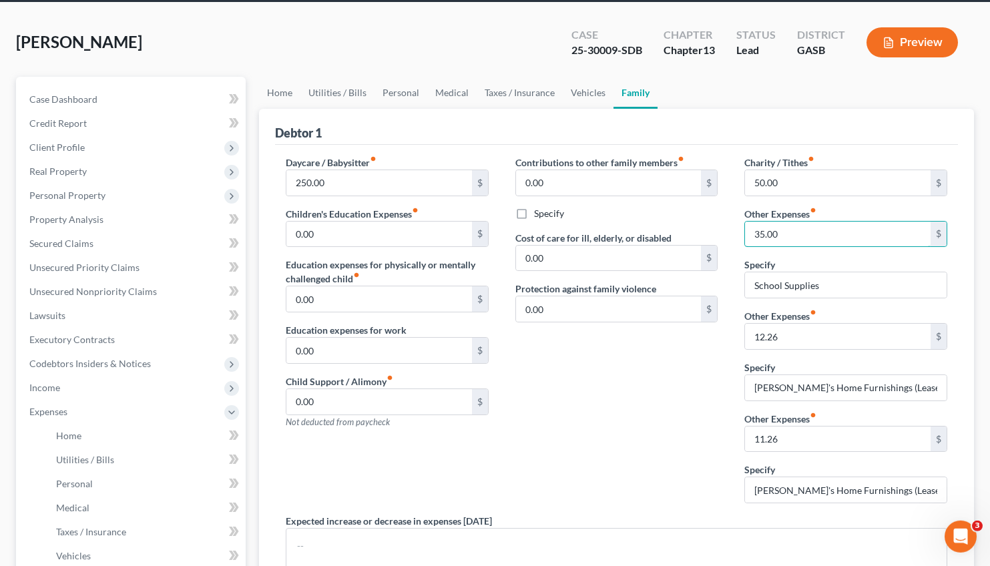
scroll to position [49, 0]
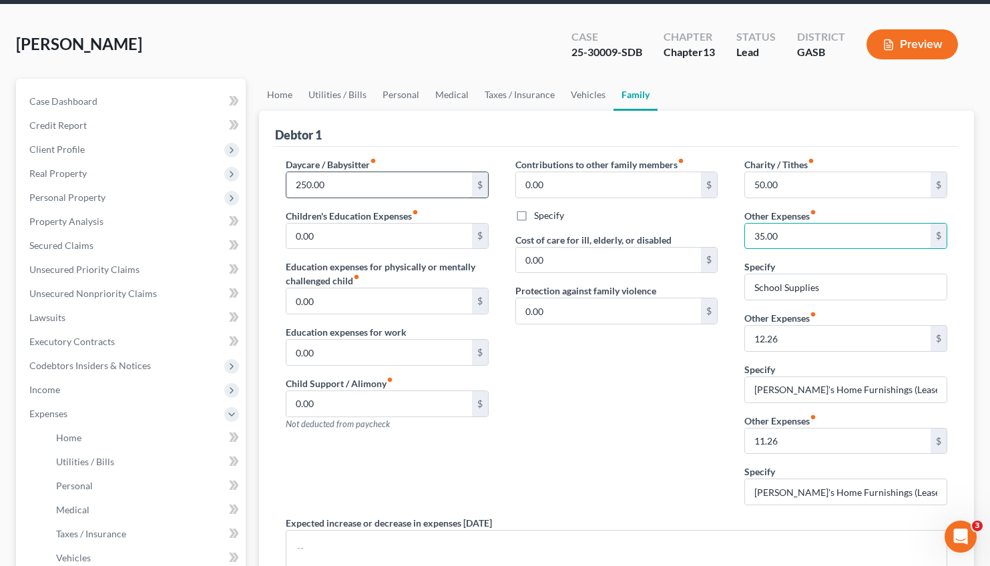
type input "35.00"
click at [311, 184] on input "250.00" at bounding box center [379, 184] width 186 height 25
click at [309, 185] on input "250.00" at bounding box center [379, 184] width 186 height 25
click at [393, 94] on link "Personal" at bounding box center [400, 95] width 53 height 32
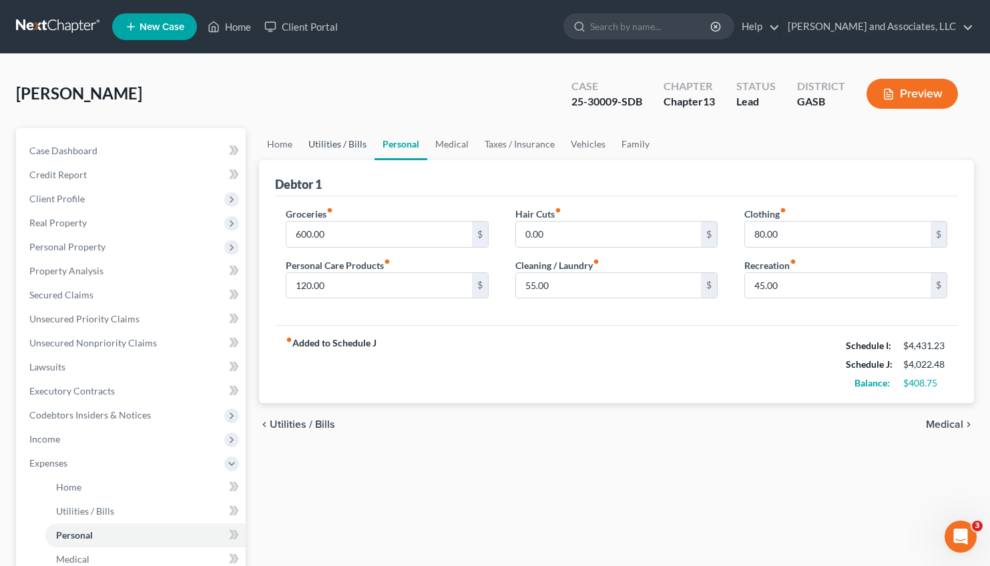
click at [346, 141] on link "Utilities / Bills" at bounding box center [337, 144] width 74 height 32
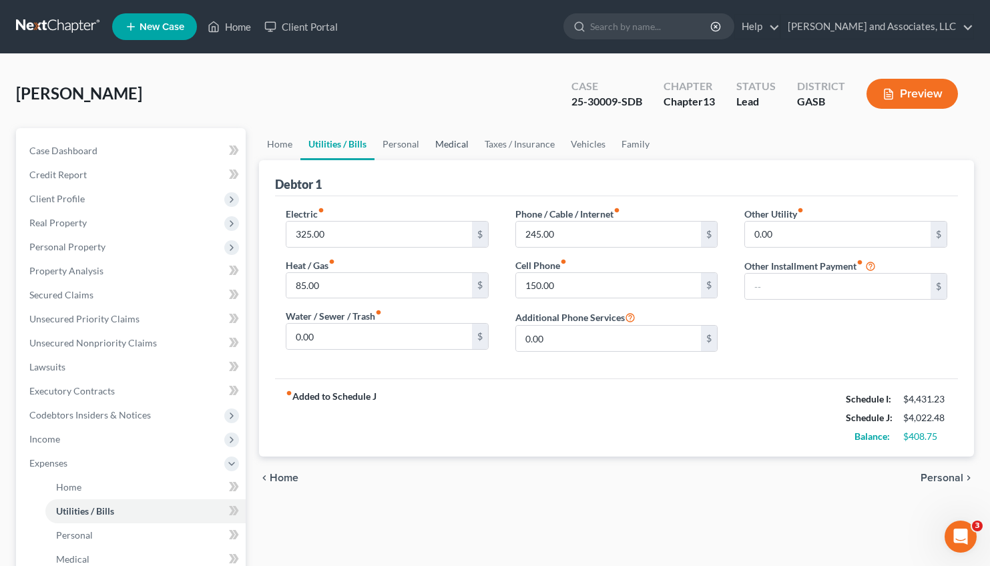
click at [465, 143] on link "Medical" at bounding box center [451, 144] width 49 height 32
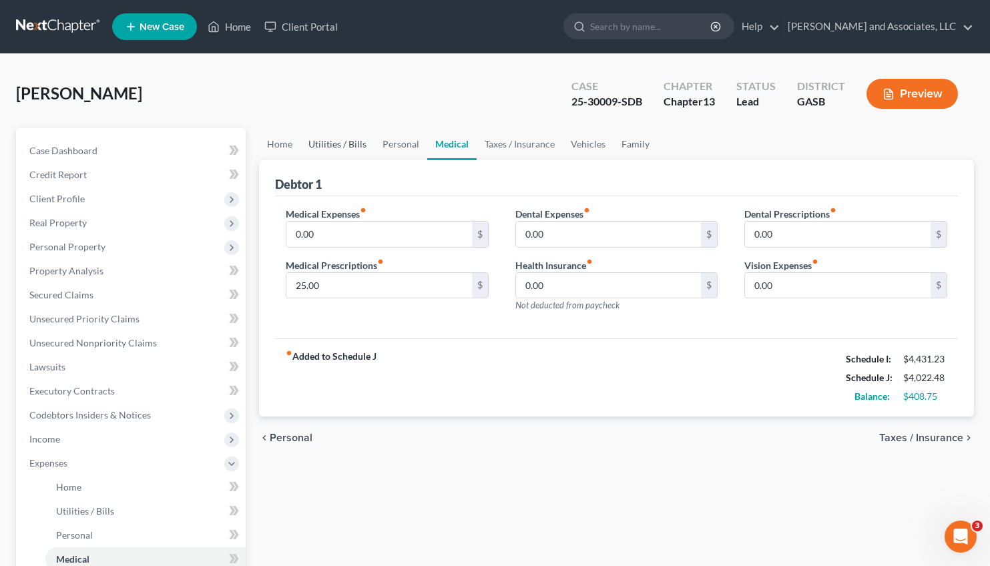
click at [325, 141] on link "Utilities / Bills" at bounding box center [337, 144] width 74 height 32
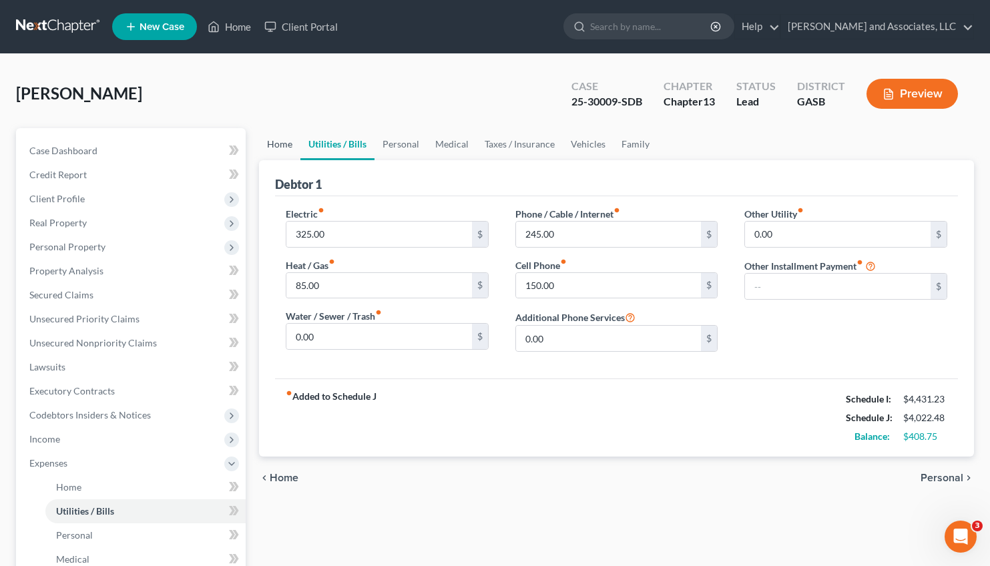
click at [283, 140] on link "Home" at bounding box center [279, 144] width 41 height 32
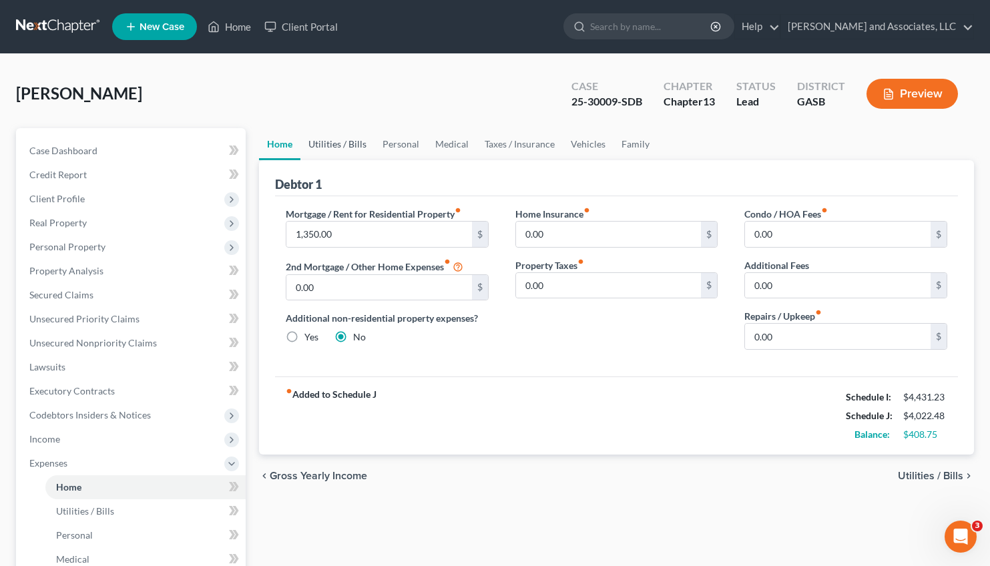
click at [338, 140] on link "Utilities / Bills" at bounding box center [337, 144] width 74 height 32
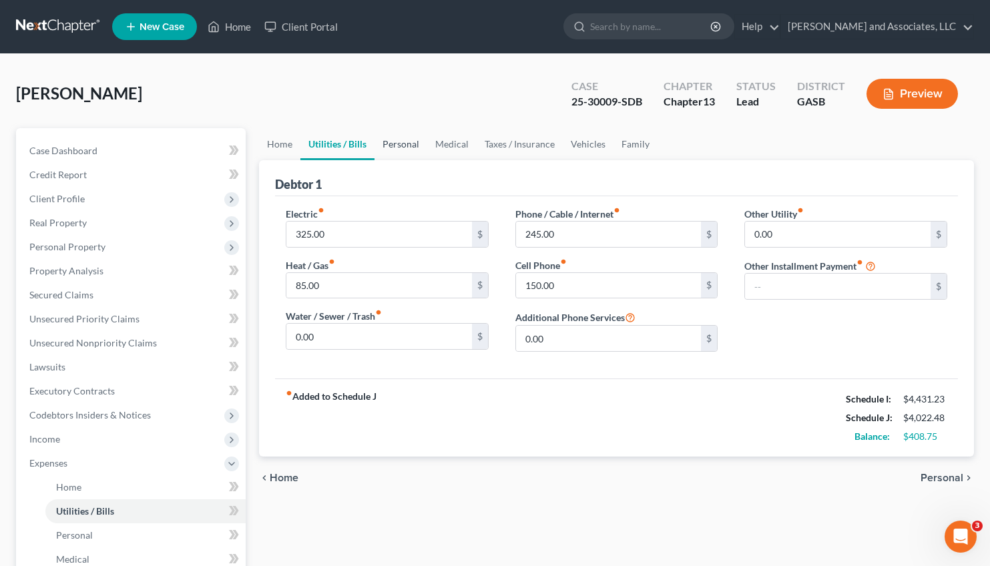
click at [400, 143] on link "Personal" at bounding box center [400, 144] width 53 height 32
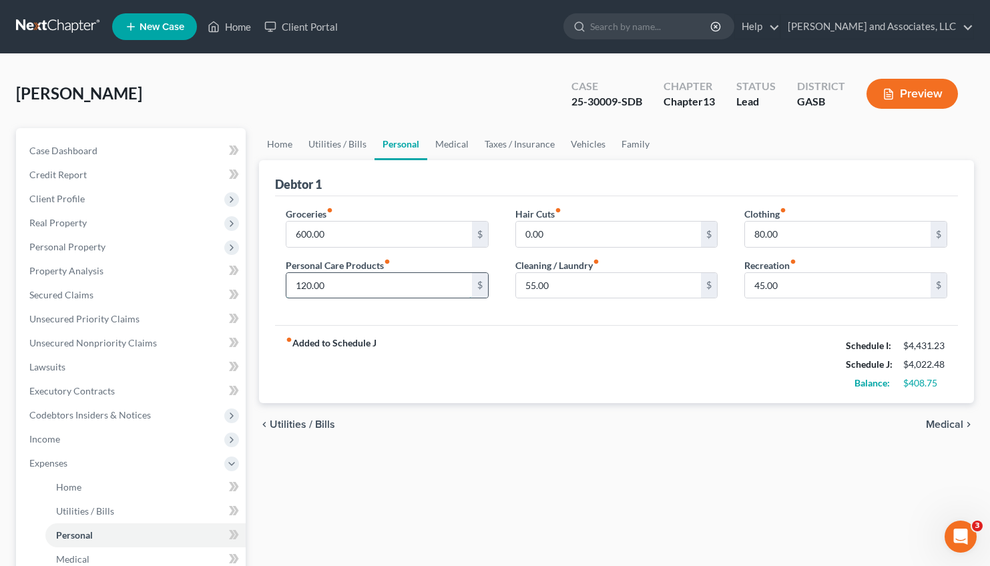
click at [313, 283] on input "120.00" at bounding box center [379, 285] width 186 height 25
drag, startPoint x: 313, startPoint y: 283, endPoint x: 302, endPoint y: 283, distance: 11.3
click at [302, 283] on input "120.00" at bounding box center [379, 285] width 186 height 25
type input "146.00"
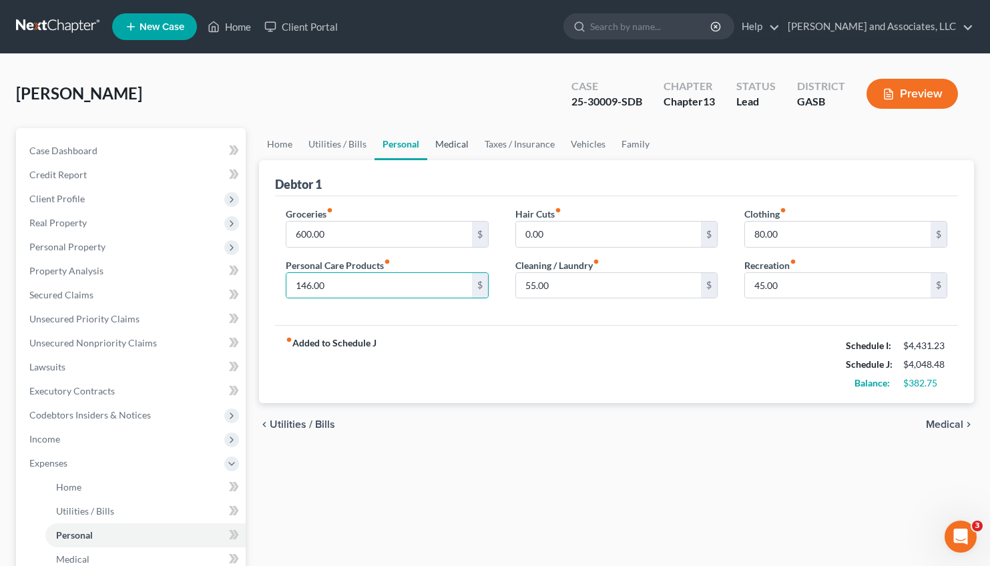
click at [453, 140] on link "Medical" at bounding box center [451, 144] width 49 height 32
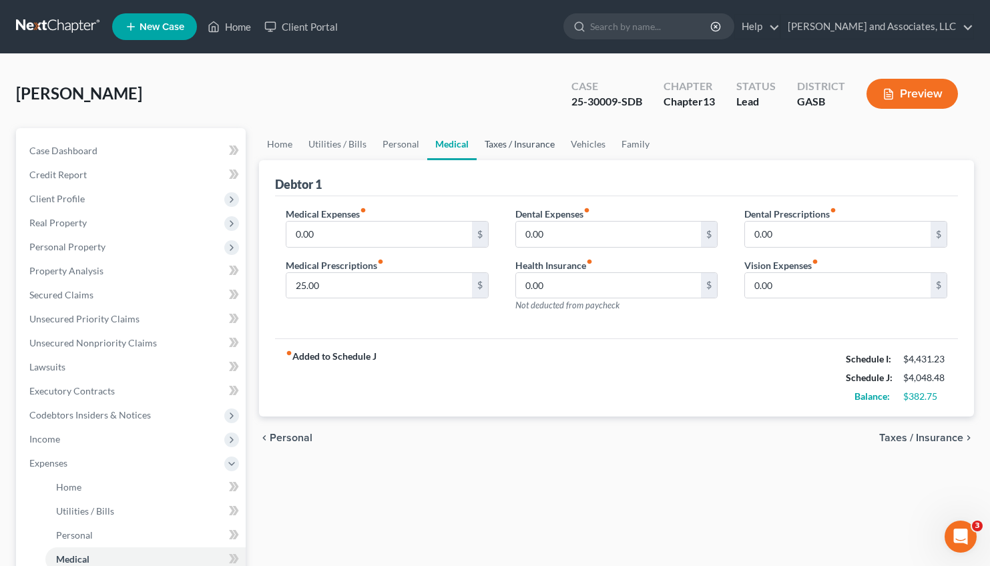
click at [514, 141] on link "Taxes / Insurance" at bounding box center [520, 144] width 86 height 32
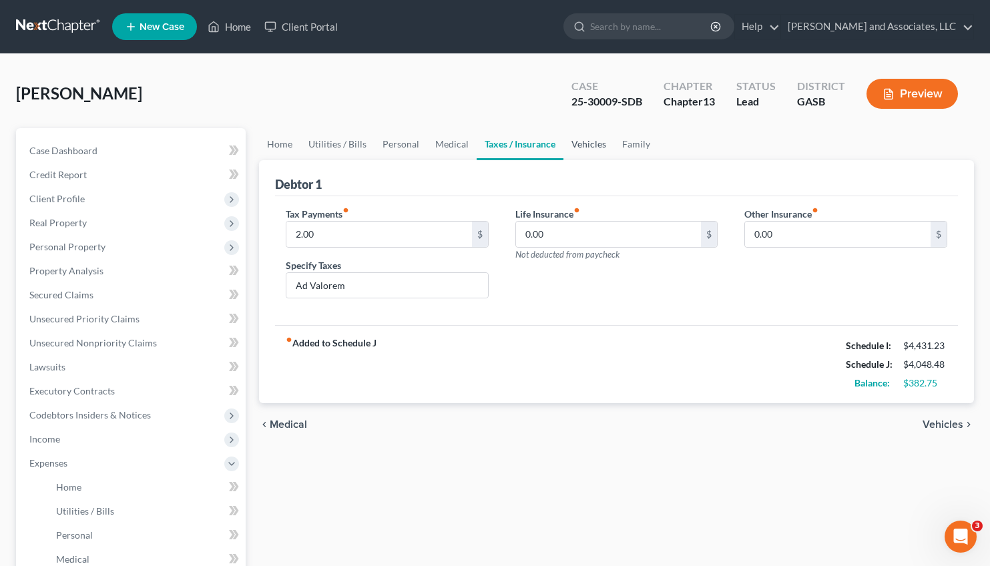
click at [585, 147] on link "Vehicles" at bounding box center [588, 144] width 51 height 32
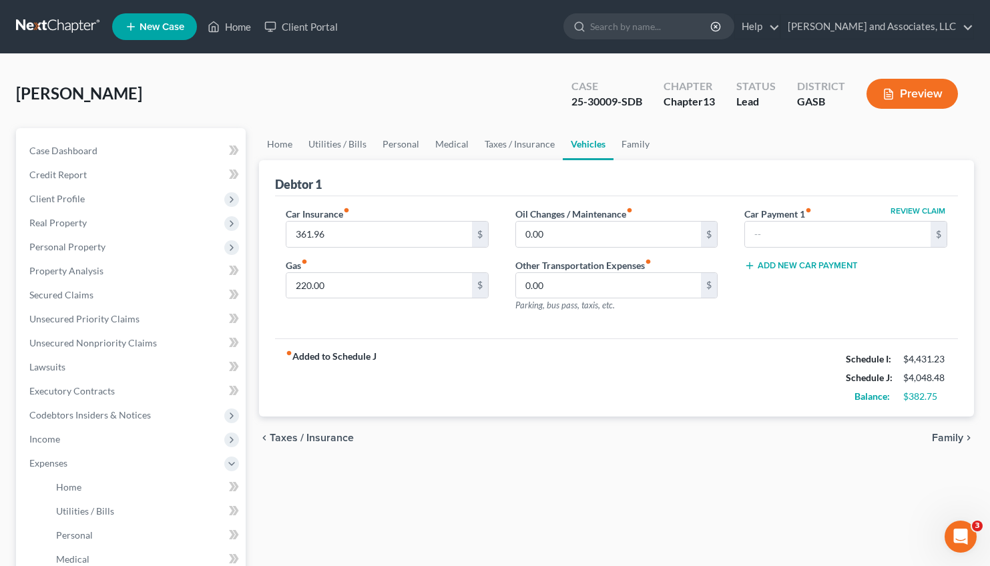
click at [585, 147] on link "Vehicles" at bounding box center [588, 144] width 51 height 32
click at [642, 142] on link "Family" at bounding box center [635, 144] width 44 height 32
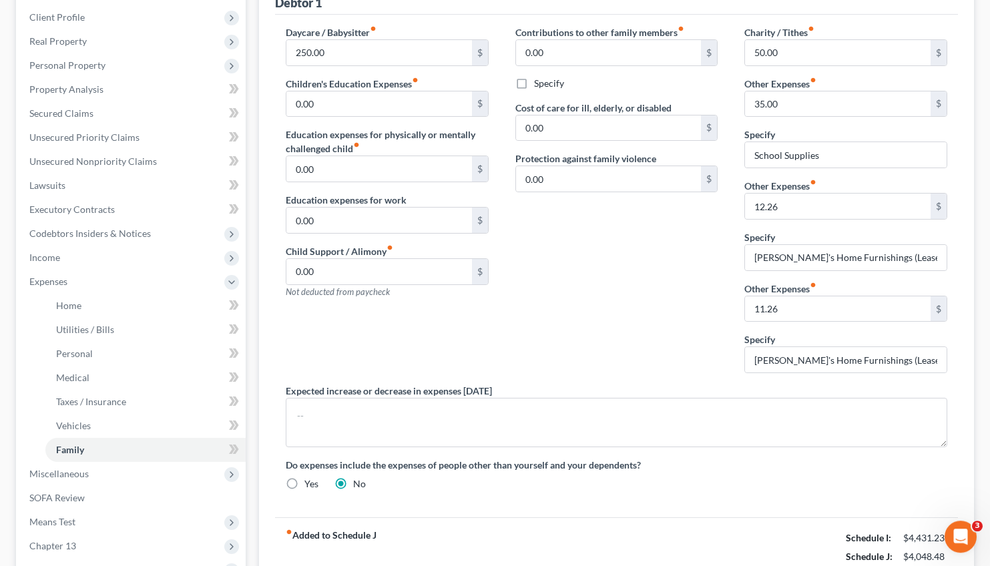
scroll to position [186, 0]
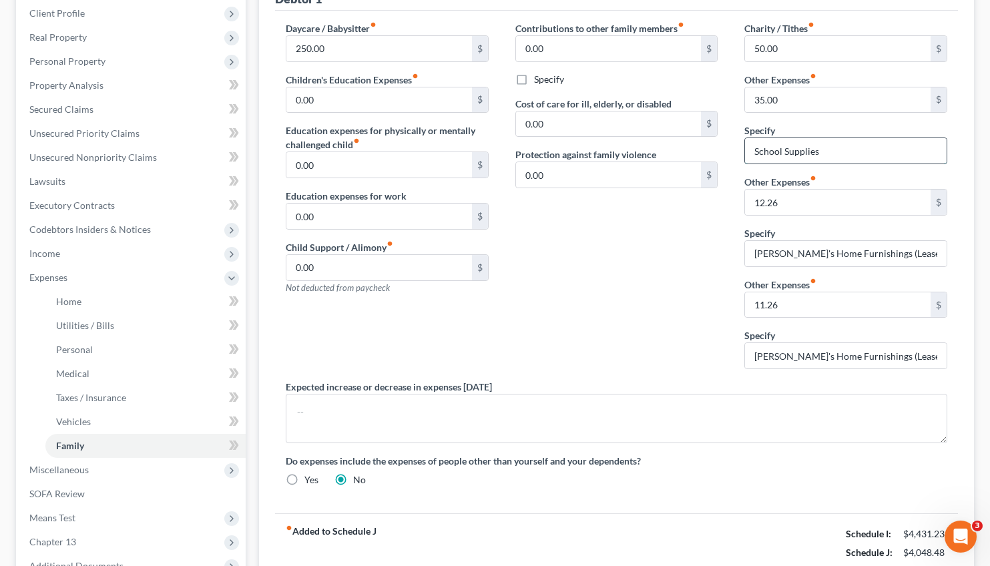
click at [820, 150] on input "School Supplies" at bounding box center [846, 150] width 202 height 25
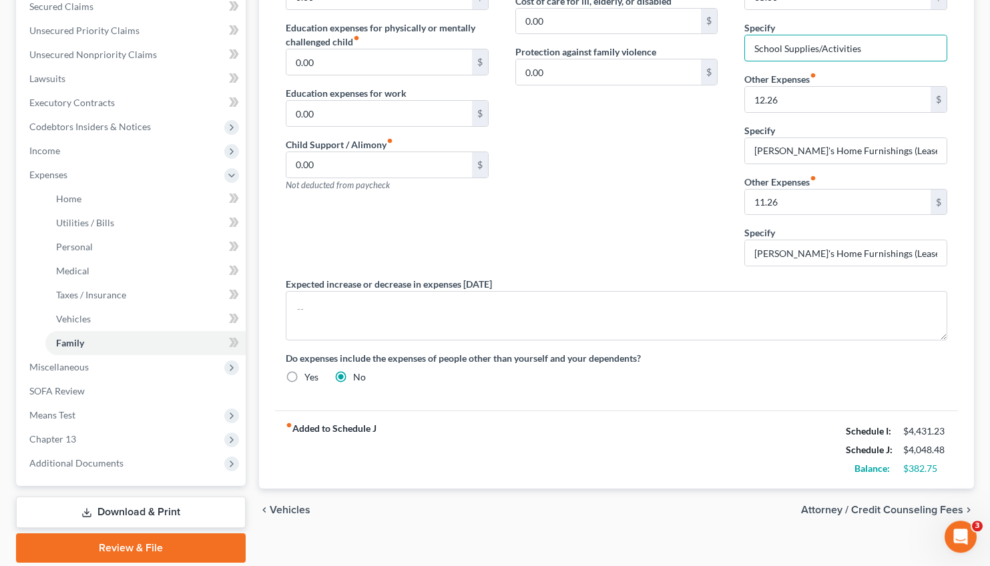
scroll to position [334, 0]
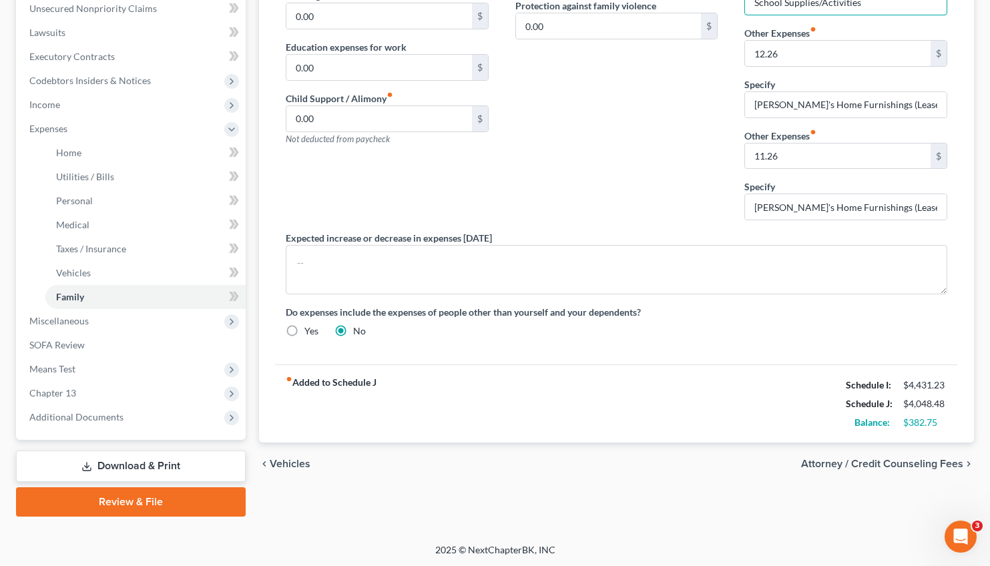
type input "School Supplies/Activities"
click at [905, 463] on span "Attorney / Credit Counseling Fees" at bounding box center [882, 464] width 162 height 11
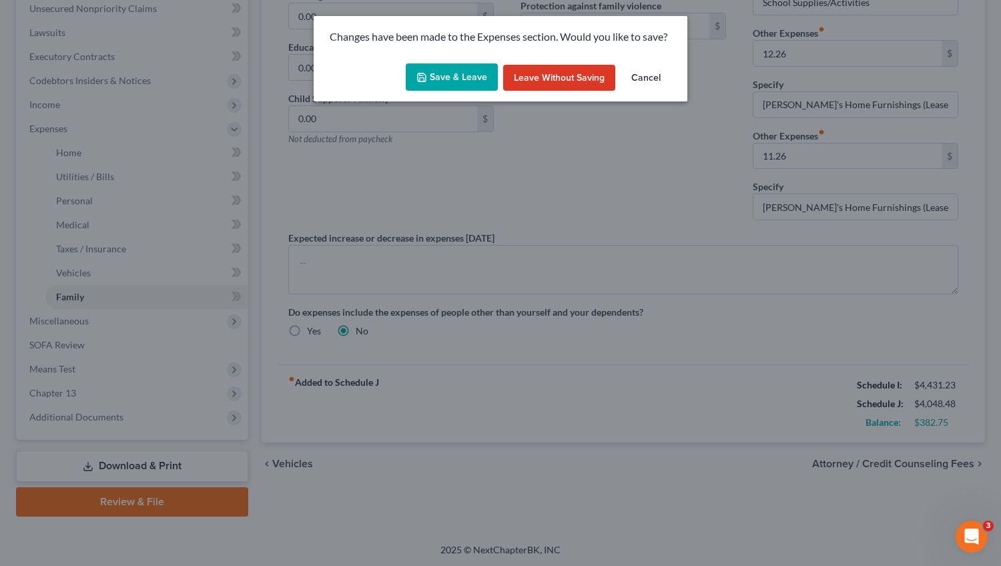
click at [439, 83] on button "Save & Leave" at bounding box center [452, 77] width 92 height 28
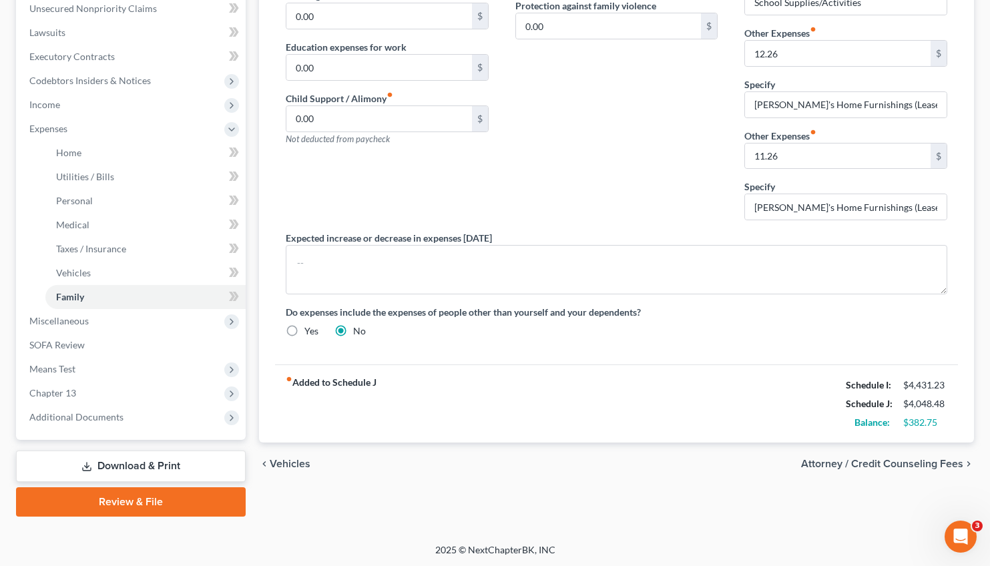
select select "0"
